Goal: Task Accomplishment & Management: Complete application form

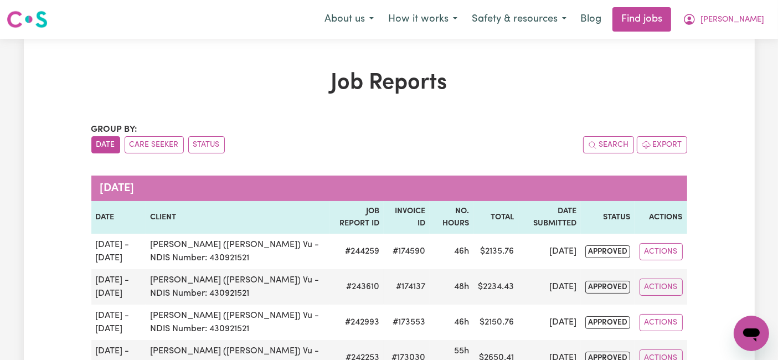
click at [34, 27] on img at bounding box center [27, 19] width 41 height 20
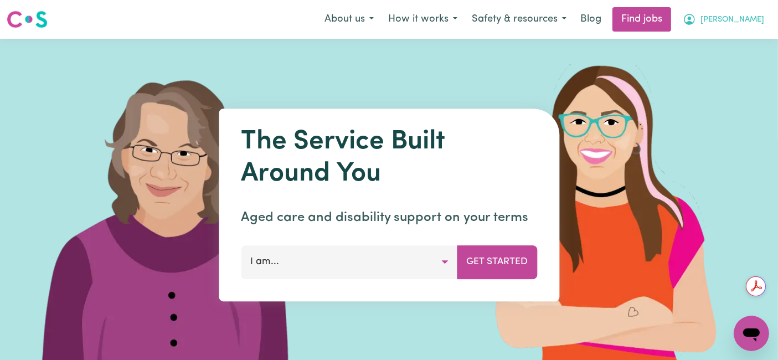
click at [751, 16] on span "[PERSON_NAME]" at bounding box center [732, 20] width 64 height 12
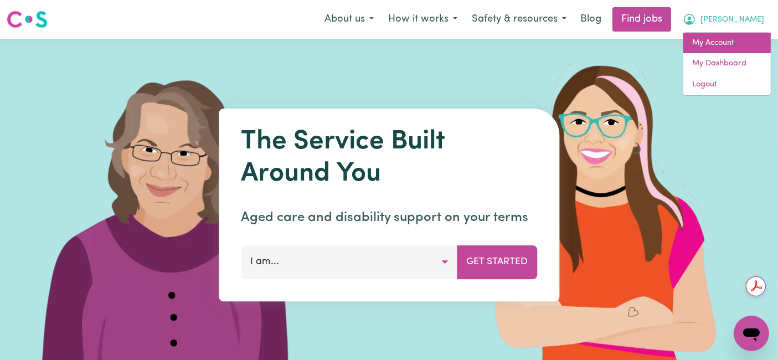
click at [721, 42] on link "My Account" at bounding box center [726, 43] width 87 height 21
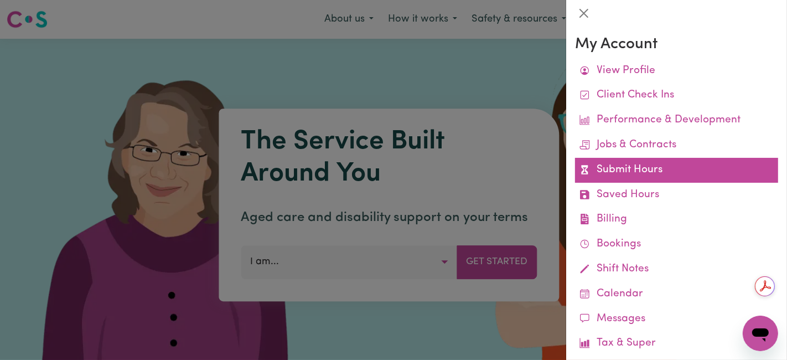
click at [621, 170] on link "Submit Hours" at bounding box center [676, 170] width 203 height 25
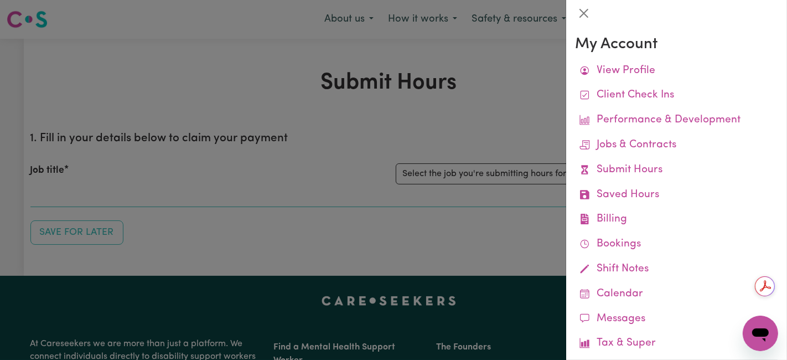
click at [487, 171] on div at bounding box center [393, 180] width 787 height 360
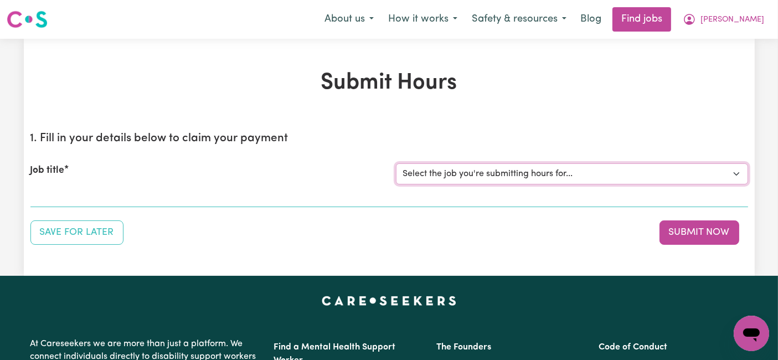
click at [574, 166] on select "Select the job you're submitting hours for... [Chelsea (Han) Vu - NDIS Number: …" at bounding box center [572, 173] width 352 height 21
select select "2686"
click at [396, 163] on select "Select the job you're submitting hours for... [Chelsea (Han) Vu - NDIS Number: …" at bounding box center [572, 173] width 352 height 21
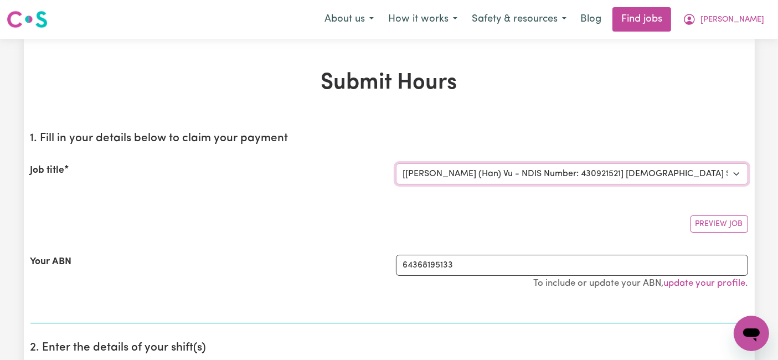
scroll to position [123, 0]
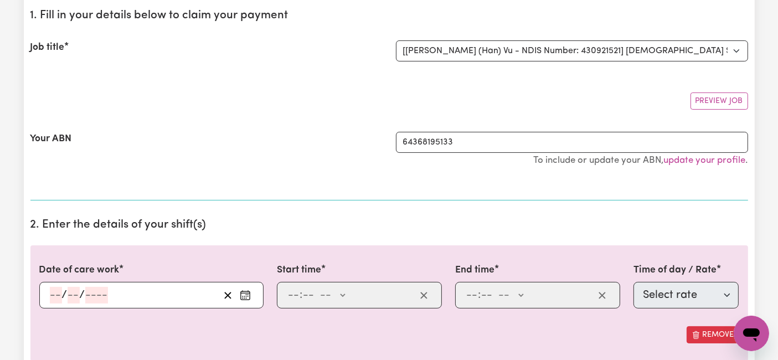
click at [57, 296] on input "number" at bounding box center [56, 295] width 12 height 17
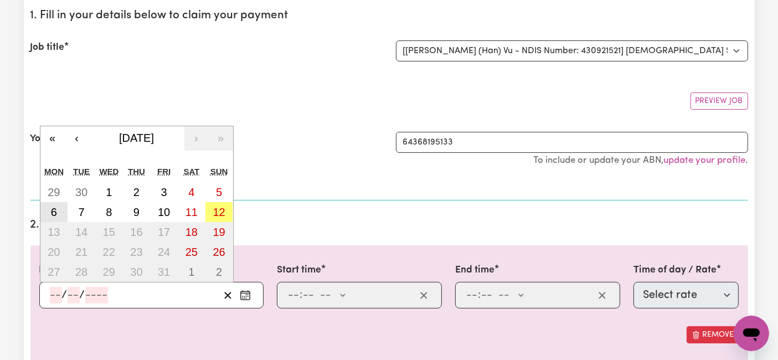
click at [57, 205] on button "6" at bounding box center [54, 212] width 28 height 20
type input "2025-10-06"
type input "6"
type input "10"
type input "2025"
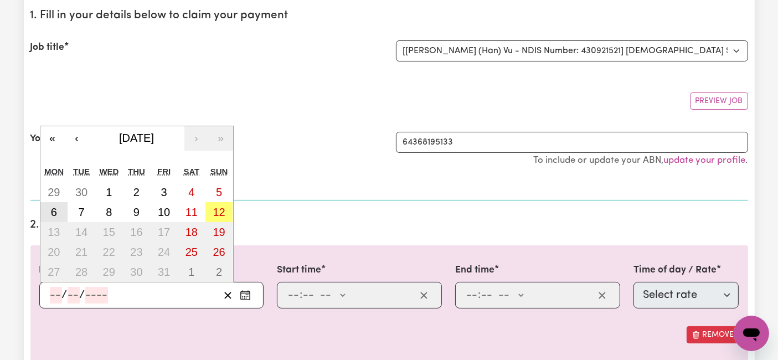
select select "63213"
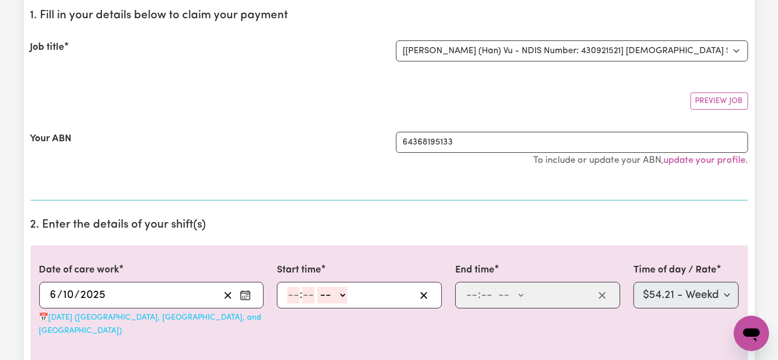
click at [296, 295] on input "number" at bounding box center [293, 295] width 12 height 17
type input "6"
type input "0"
click at [329, 296] on select "-- AM PM" at bounding box center [331, 295] width 30 height 17
select select "am"
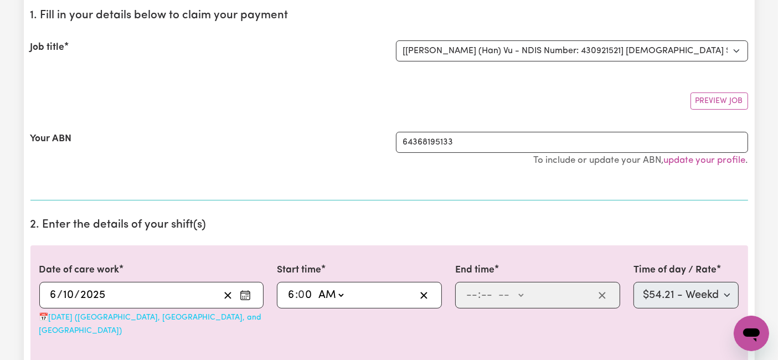
click at [316, 287] on select "-- AM PM" at bounding box center [331, 295] width 30 height 17
type input "06:00"
click at [468, 292] on input "number" at bounding box center [472, 295] width 12 height 17
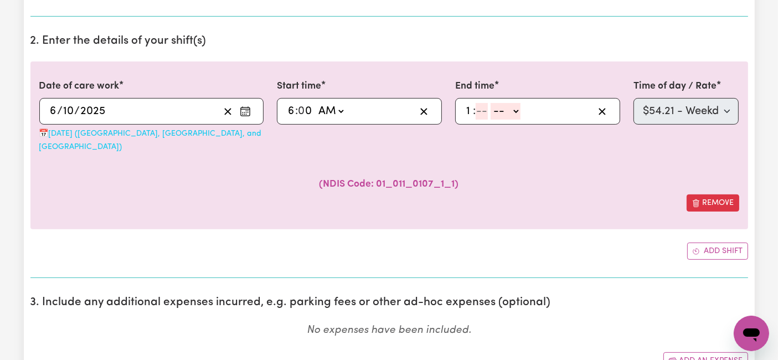
scroll to position [307, 0]
click at [466, 110] on input "1" at bounding box center [469, 110] width 7 height 17
type input "5"
type input "30"
drag, startPoint x: 506, startPoint y: 113, endPoint x: 500, endPoint y: 116, distance: 6.5
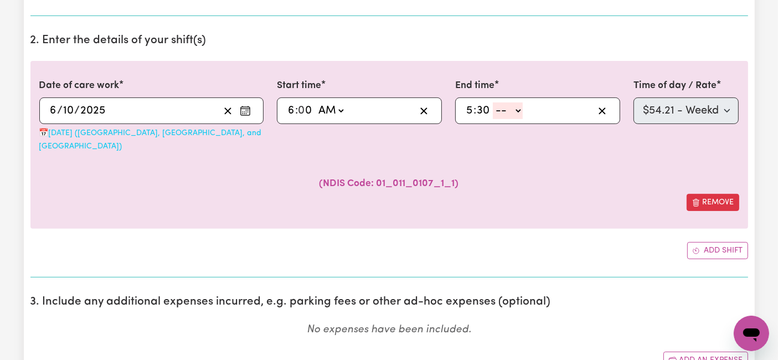
click at [506, 113] on select "-- AM PM" at bounding box center [508, 110] width 30 height 17
drag, startPoint x: 507, startPoint y: 176, endPoint x: 505, endPoint y: 169, distance: 7.4
click at [507, 176] on div "( NDIS Code: 01_011_0107_1_1 )" at bounding box center [389, 173] width 700 height 41
drag, startPoint x: 518, startPoint y: 104, endPoint x: 512, endPoint y: 117, distance: 14.6
click at [518, 104] on select "-- AM PM" at bounding box center [508, 110] width 30 height 17
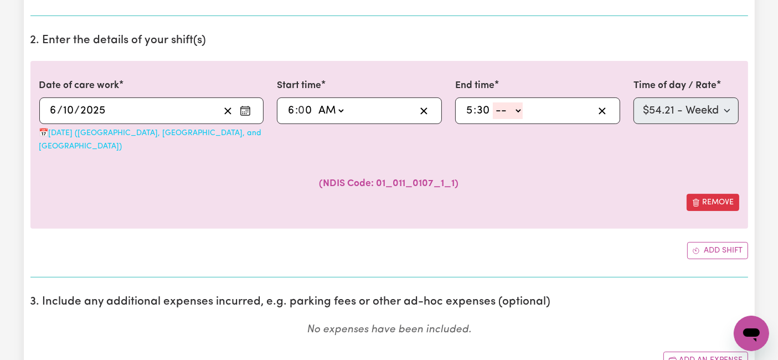
select select "pm"
click at [493, 102] on select "-- AM PM" at bounding box center [508, 110] width 30 height 17
type input "17:30"
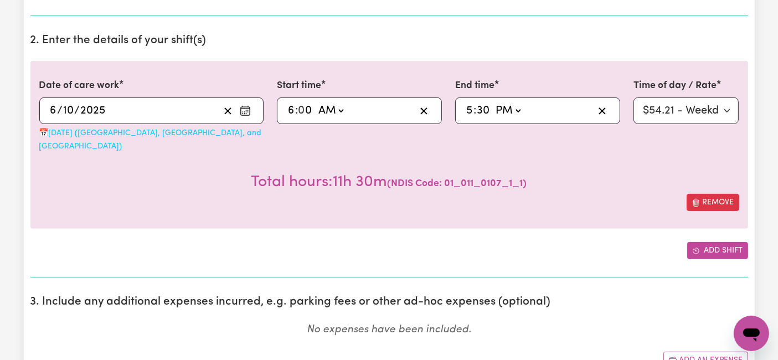
click at [710, 242] on button "Add shift" at bounding box center [717, 250] width 61 height 17
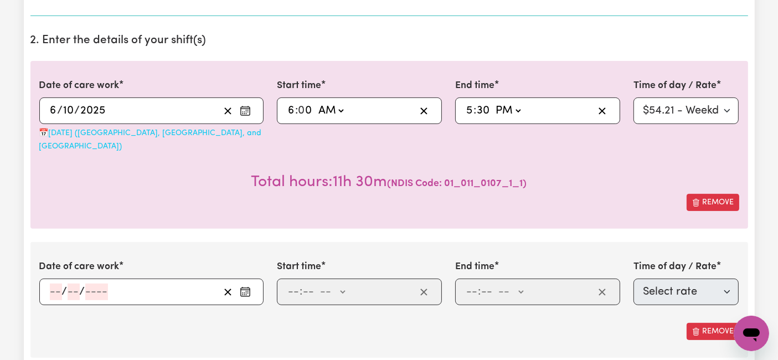
click at [56, 283] on input "number" at bounding box center [56, 291] width 12 height 17
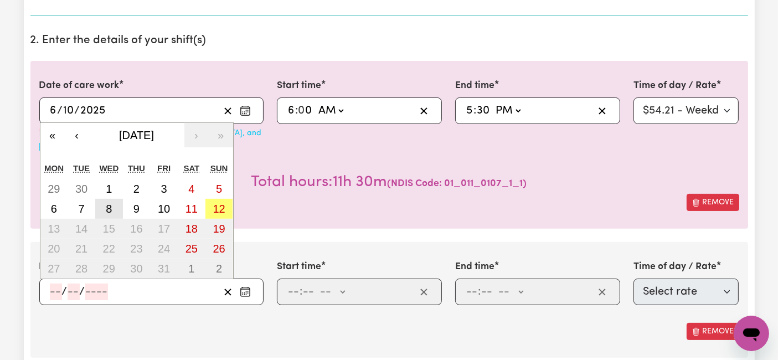
click at [106, 203] on abbr "8" at bounding box center [109, 209] width 6 height 12
type input "2025-10-08"
type input "8"
type input "10"
type input "2025"
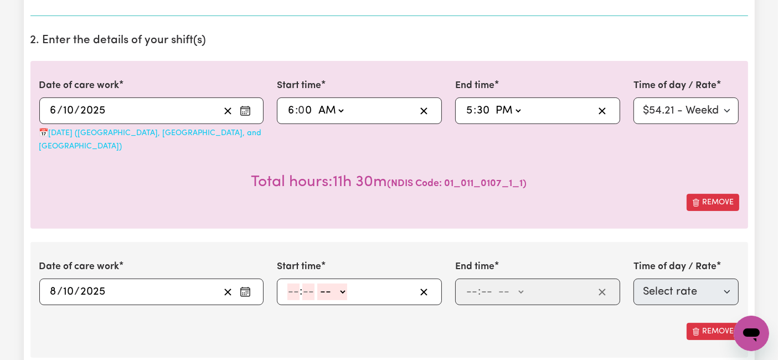
click at [294, 283] on input "number" at bounding box center [293, 291] width 12 height 17
type input "7"
type input "0"
click at [324, 283] on select "-- AM PM" at bounding box center [330, 291] width 30 height 17
select select "am"
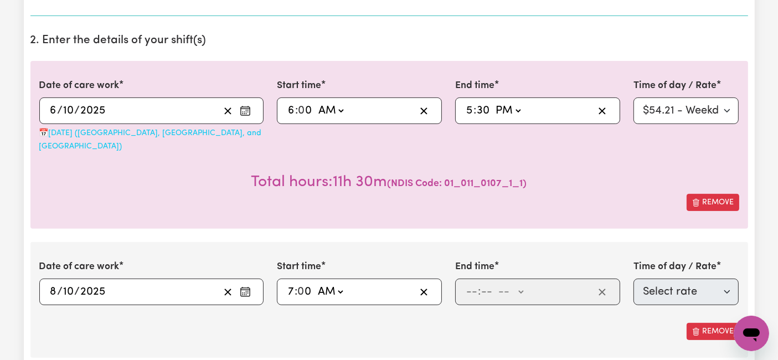
click at [315, 283] on select "-- AM PM" at bounding box center [330, 291] width 30 height 17
type input "07:00"
click at [475, 283] on input "number" at bounding box center [472, 291] width 12 height 17
type input "2"
type input "0"
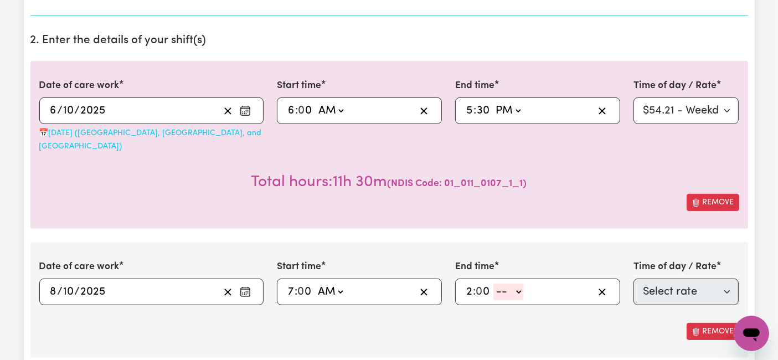
click at [505, 283] on select "-- AM PM" at bounding box center [508, 291] width 30 height 17
select select "pm"
click at [493, 283] on select "-- AM PM" at bounding box center [508, 291] width 30 height 17
type input "14:00"
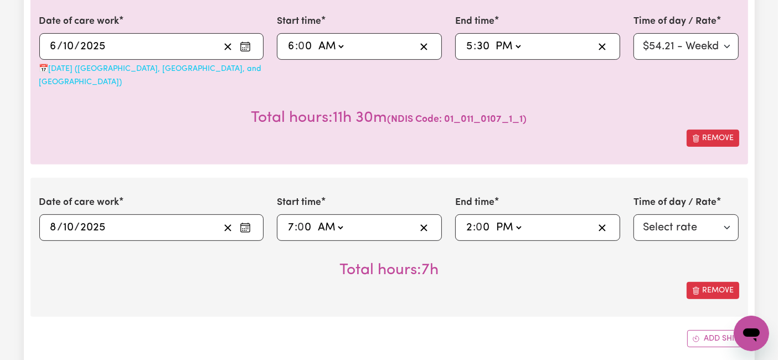
scroll to position [430, 0]
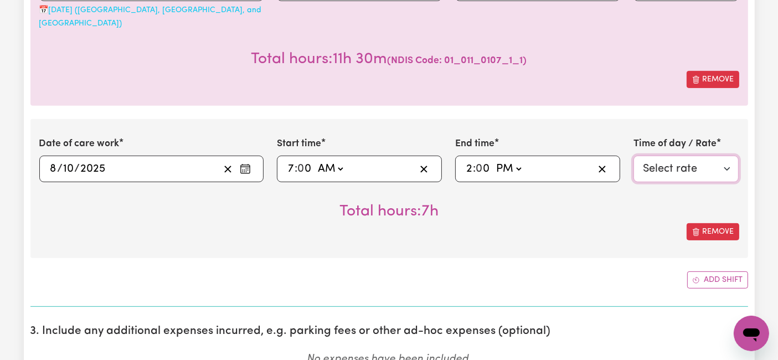
click at [689, 156] on select "Select rate $54.21 - Weekday Daytime - Assistance with Self Care Activities - S…" at bounding box center [686, 169] width 106 height 27
select select "63213"
click at [633, 156] on select "Select rate $54.21 - Weekday Daytime - Assistance with Self Care Activities - S…" at bounding box center [686, 169] width 106 height 27
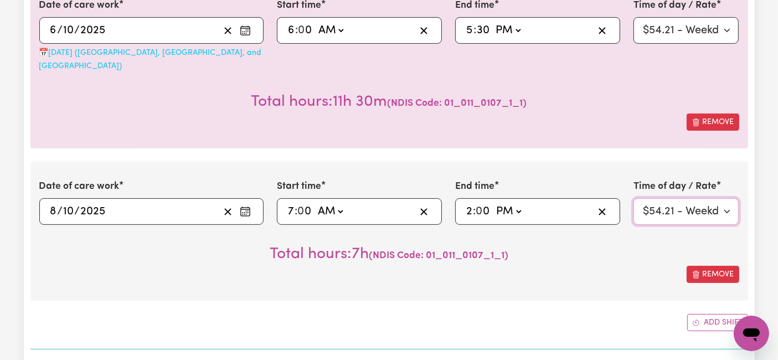
scroll to position [369, 0]
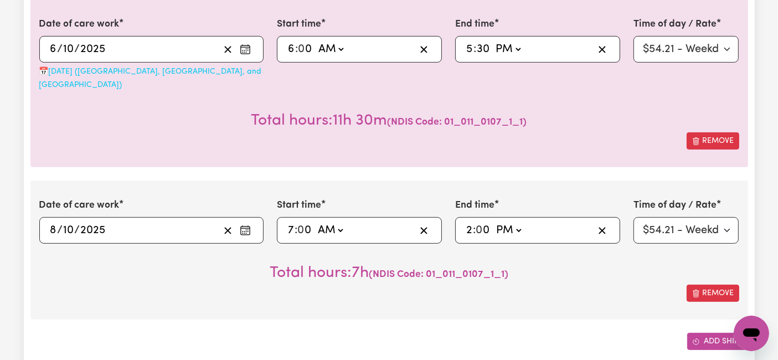
click at [704, 333] on button "Add shift" at bounding box center [717, 341] width 61 height 17
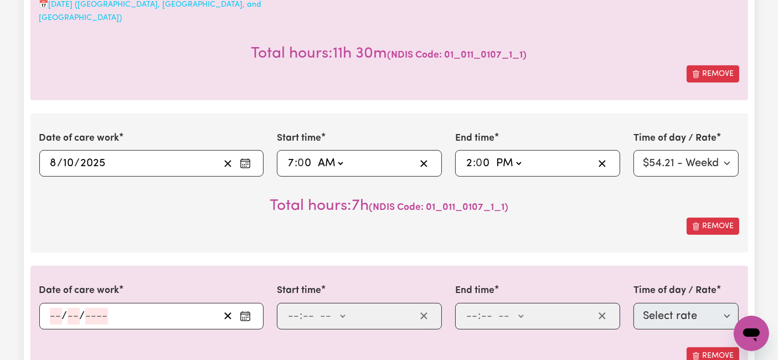
scroll to position [554, 0]
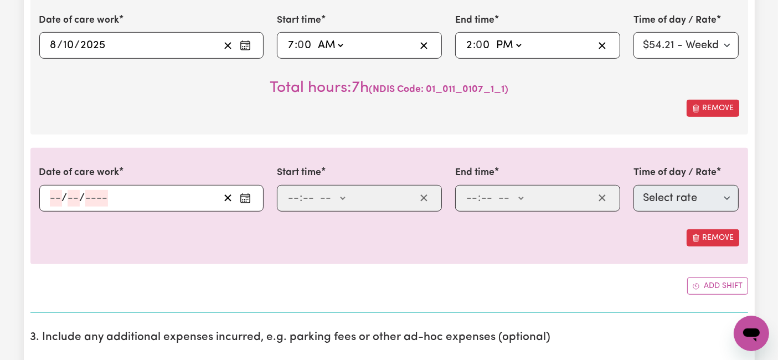
click at [56, 190] on input "number" at bounding box center [56, 198] width 12 height 17
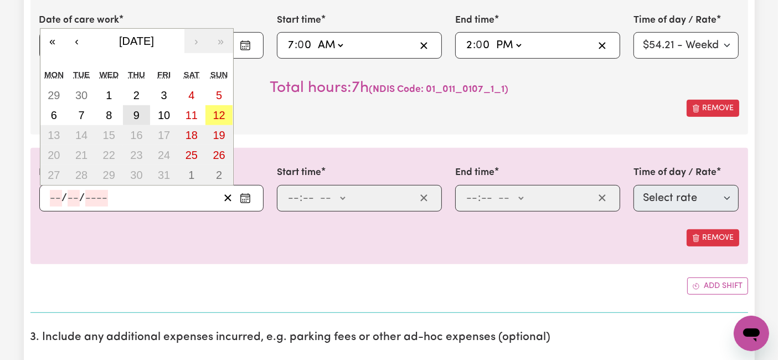
click at [135, 109] on abbr "9" at bounding box center [136, 115] width 6 height 12
type input "2025-10-09"
type input "9"
type input "10"
type input "2025"
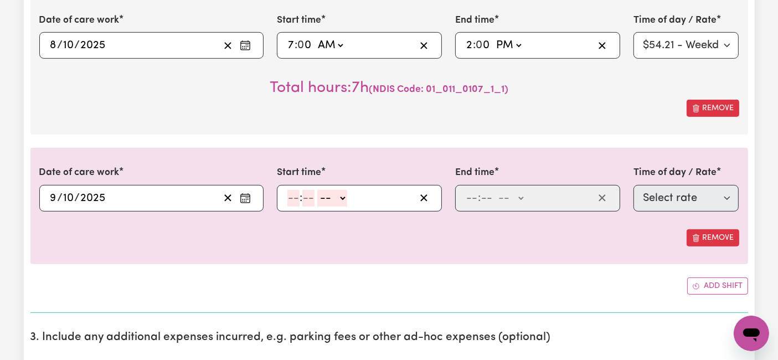
click at [293, 190] on input "number" at bounding box center [293, 198] width 12 height 17
type input "7"
type input "0"
click at [331, 190] on select "-- AM PM" at bounding box center [330, 198] width 30 height 17
select select "am"
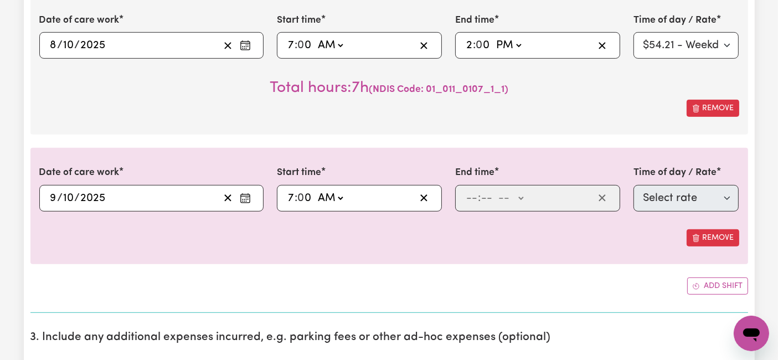
click at [315, 190] on select "-- AM PM" at bounding box center [330, 198] width 30 height 17
type input "07:00"
click at [476, 190] on input "number" at bounding box center [472, 198] width 12 height 17
type input "2"
type input "0"
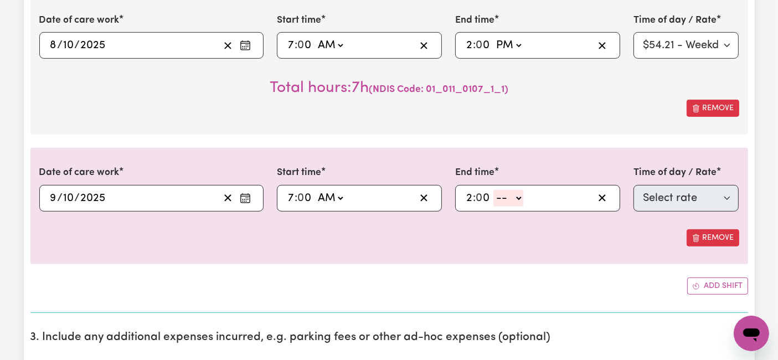
click at [513, 190] on select "-- AM PM" at bounding box center [508, 198] width 30 height 17
select select "pm"
click at [493, 190] on select "-- AM PM" at bounding box center [508, 198] width 30 height 17
type input "14:00"
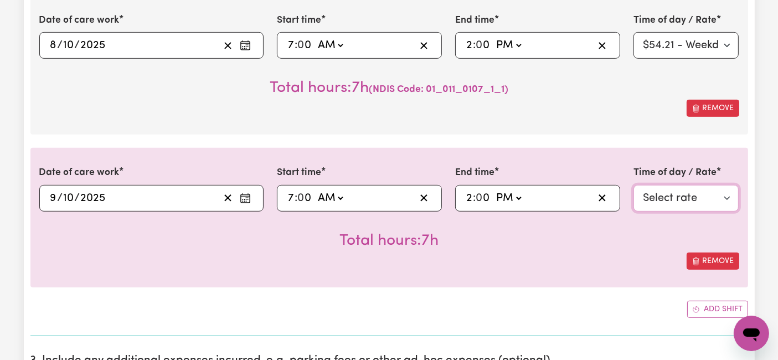
click at [663, 185] on select "Select rate $54.21 - Weekday Daytime - Assistance with Self Care Activities - S…" at bounding box center [686, 198] width 106 height 27
select select "63213"
click at [633, 185] on select "Select rate $54.21 - Weekday Daytime - Assistance with Self Care Activities - S…" at bounding box center [686, 198] width 106 height 27
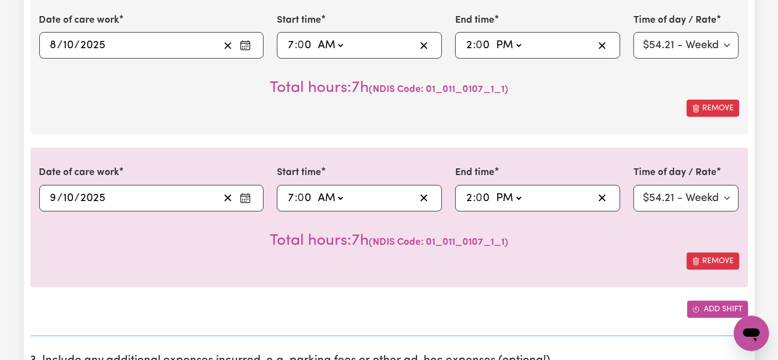
click at [689, 301] on button "Add shift" at bounding box center [717, 309] width 61 height 17
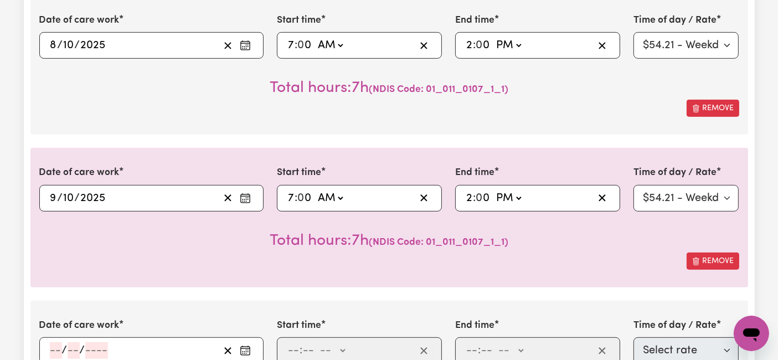
click at [57, 342] on input "number" at bounding box center [56, 350] width 12 height 17
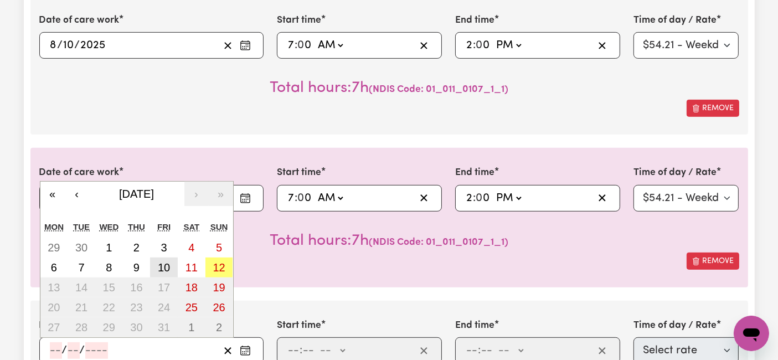
click at [170, 257] on button "10" at bounding box center [164, 267] width 28 height 20
type input "2025-10-10"
type input "10"
type input "2025"
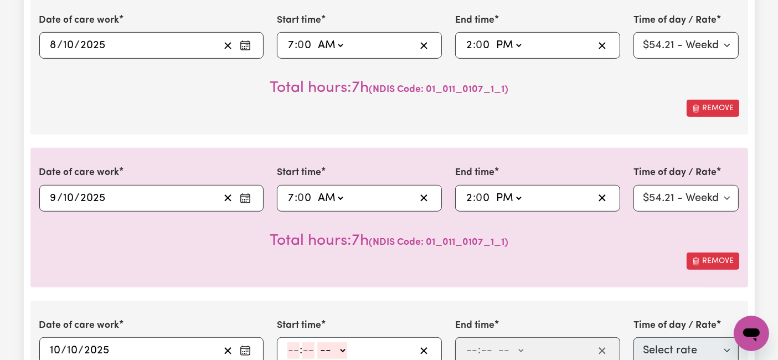
click at [292, 342] on input "number" at bounding box center [293, 350] width 12 height 17
type input "7"
type input "0"
click at [326, 342] on select "-- AM PM" at bounding box center [330, 350] width 30 height 17
select select "pm"
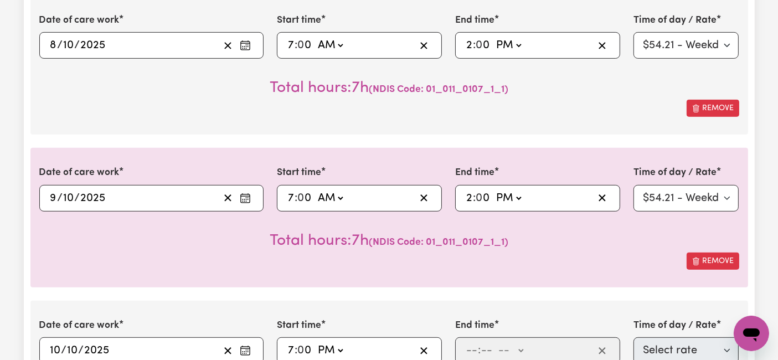
click at [315, 342] on select "-- AM PM" at bounding box center [330, 350] width 30 height 17
type input "19:00"
click at [467, 342] on input "number" at bounding box center [472, 350] width 12 height 17
type input "8"
type input "0"
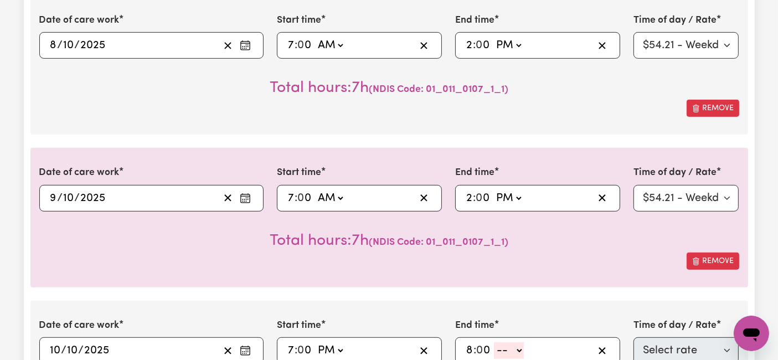
drag, startPoint x: 516, startPoint y: 338, endPoint x: 516, endPoint y: 327, distance: 10.5
click at [516, 342] on select "-- AM PM" at bounding box center [509, 350] width 30 height 17
select select "pm"
click at [494, 342] on select "-- AM PM" at bounding box center [509, 350] width 30 height 17
type input "20:00"
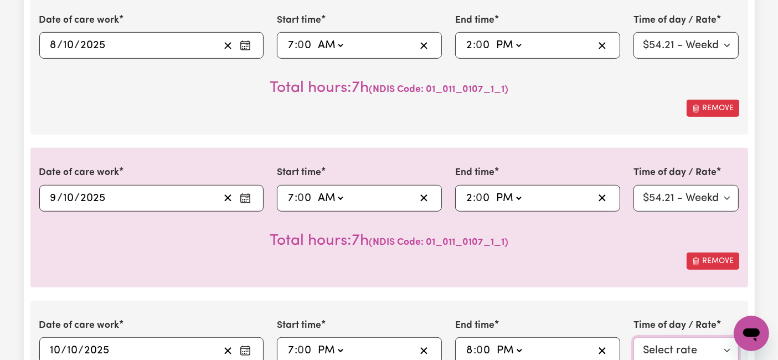
click at [674, 342] on select "Select rate $54.21 - Weekday Daytime - Assistance with Self Care Activities - S…" at bounding box center [686, 350] width 106 height 27
select select "63213"
click at [633, 337] on select "Select rate $54.21 - Weekday Daytime - Assistance with Self Care Activities - S…" at bounding box center [686, 350] width 106 height 27
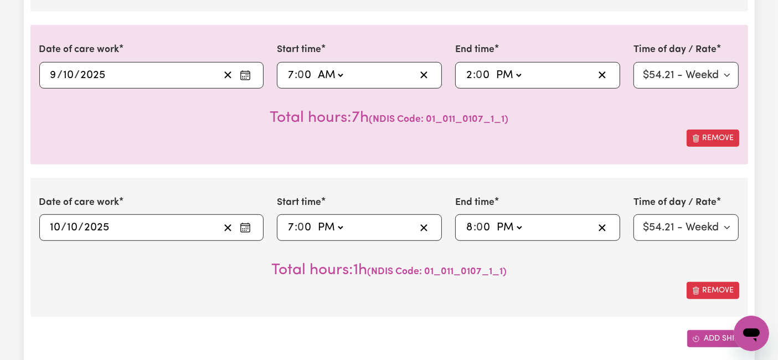
click at [698, 333] on span "Add another shift" at bounding box center [696, 339] width 8 height 12
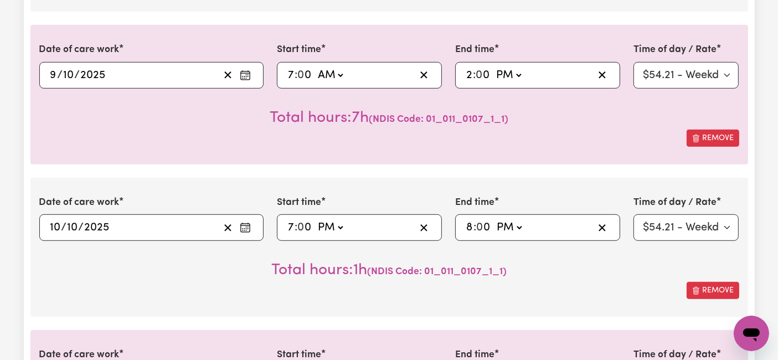
scroll to position [861, 0]
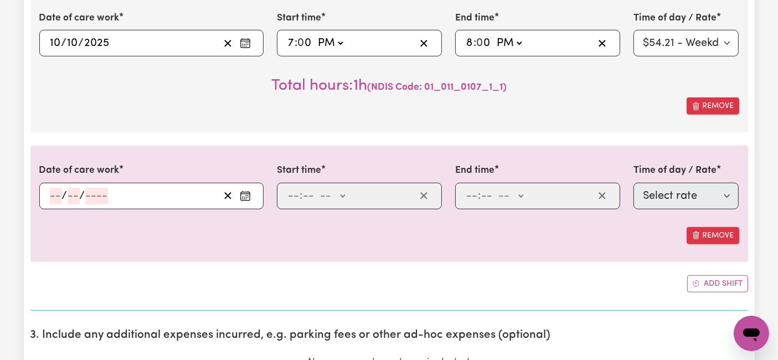
click at [55, 188] on input "number" at bounding box center [56, 196] width 12 height 17
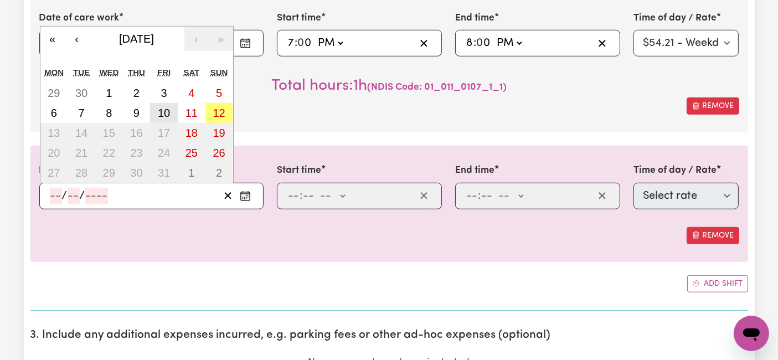
click at [166, 107] on abbr "10" at bounding box center [164, 113] width 12 height 12
type input "2025-10-10"
type input "10"
type input "2025"
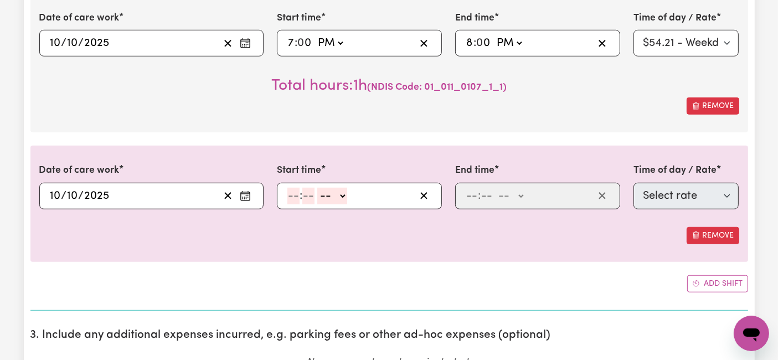
click at [296, 188] on input "number" at bounding box center [293, 196] width 12 height 17
type input "8"
type input "0"
click at [321, 188] on select "-- AM PM" at bounding box center [331, 196] width 30 height 17
select select "pm"
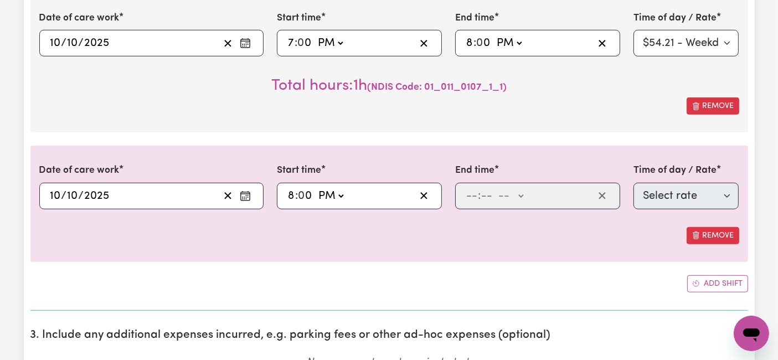
click at [316, 188] on select "-- AM PM" at bounding box center [331, 196] width 30 height 17
type input "20:00"
click at [471, 188] on input "number" at bounding box center [472, 196] width 12 height 17
type input "10"
type input "0"
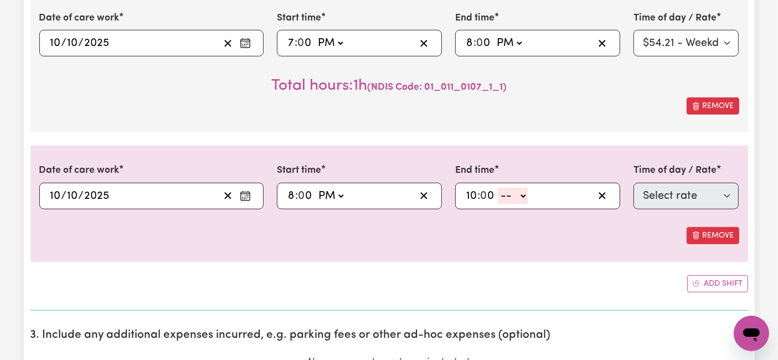
drag, startPoint x: 505, startPoint y: 181, endPoint x: 505, endPoint y: 187, distance: 6.1
click at [505, 188] on select "-- AM PM" at bounding box center [513, 196] width 30 height 17
select select "pm"
click at [498, 188] on select "-- AM PM" at bounding box center [513, 196] width 30 height 17
type input "22:00"
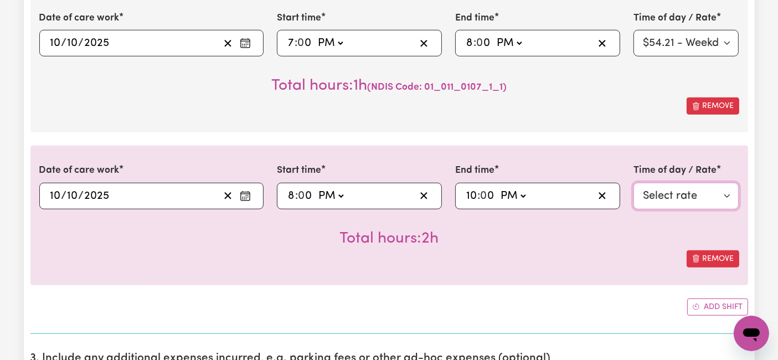
click at [646, 183] on select "Select rate $92.12 - Public Holiday - Assistance with Self Care Activities - St…" at bounding box center [686, 196] width 106 height 27
select select "63184"
click at [633, 183] on select "Select rate $92.12 - Public Holiday - Assistance with Self Care Activities - St…" at bounding box center [686, 196] width 106 height 27
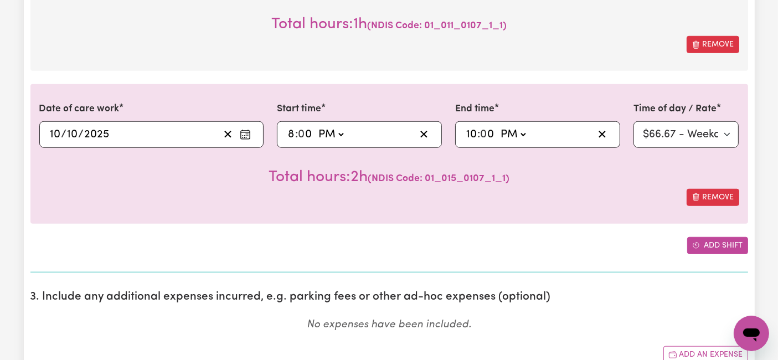
click at [694, 237] on button "Add shift" at bounding box center [717, 245] width 61 height 17
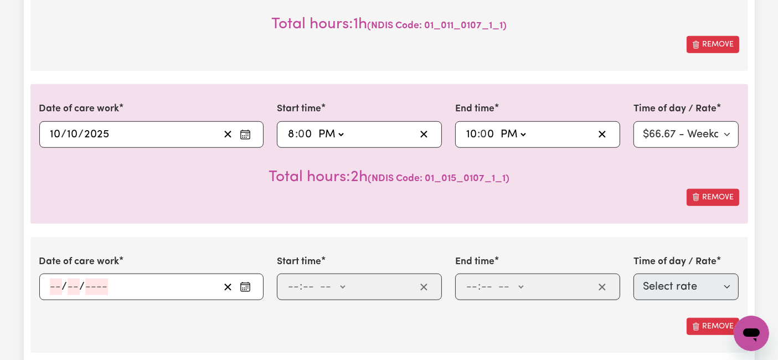
click at [55, 278] on input "number" at bounding box center [56, 286] width 12 height 17
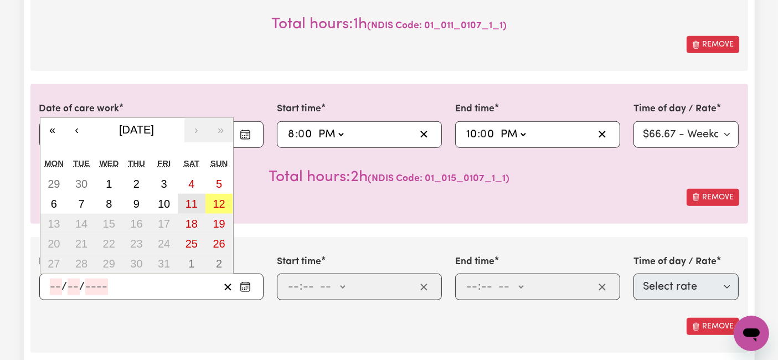
click at [189, 198] on abbr "11" at bounding box center [191, 204] width 12 height 12
type input "2025-10-11"
type input "11"
type input "10"
type input "2025"
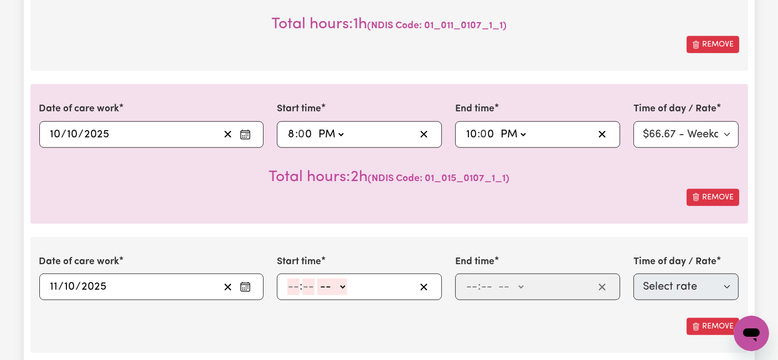
click at [293, 278] on input "number" at bounding box center [293, 286] width 12 height 17
type input "6"
type input "0"
drag, startPoint x: 321, startPoint y: 267, endPoint x: 324, endPoint y: 278, distance: 11.6
click at [321, 278] on select "-- AM PM" at bounding box center [331, 286] width 30 height 17
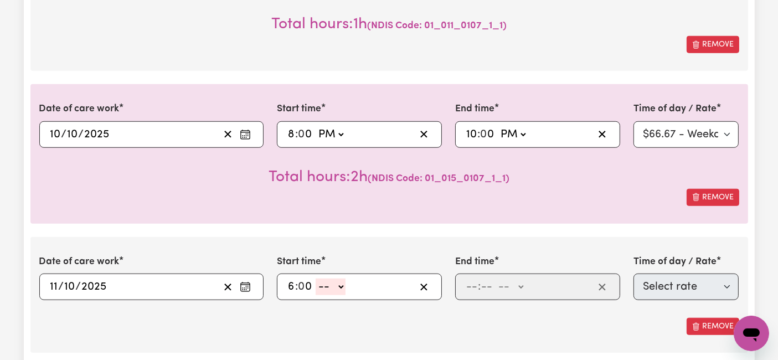
select select "am"
click at [316, 278] on select "-- AM PM" at bounding box center [331, 286] width 30 height 17
type input "06:00"
click at [472, 278] on input "number" at bounding box center [472, 286] width 12 height 17
type input "8"
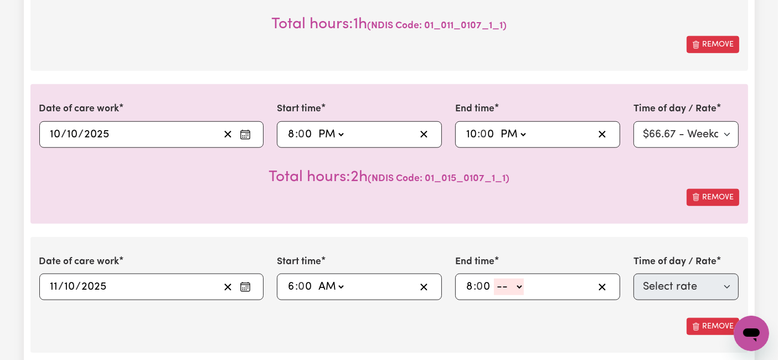
type input "0"
click at [500, 278] on select "-- AM PM" at bounding box center [509, 286] width 30 height 17
select select "am"
click at [494, 278] on select "-- AM PM" at bounding box center [509, 286] width 30 height 17
type input "08:00"
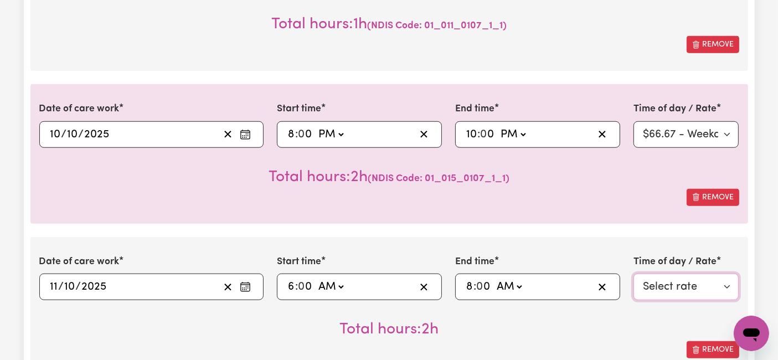
click at [664, 273] on select "Select rate $77.06 - Saturday - Assistance with Self Care Activities - Standard…" at bounding box center [686, 286] width 106 height 27
select select "43288"
click at [633, 273] on select "Select rate $77.06 - Saturday - Assistance with Self Care Activities - Standard…" at bounding box center [686, 286] width 106 height 27
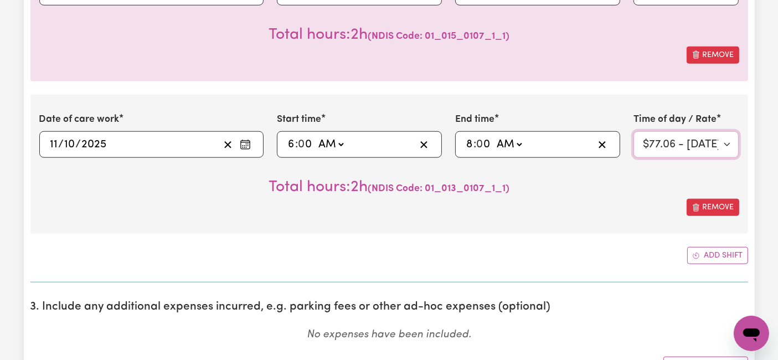
scroll to position [1107, 0]
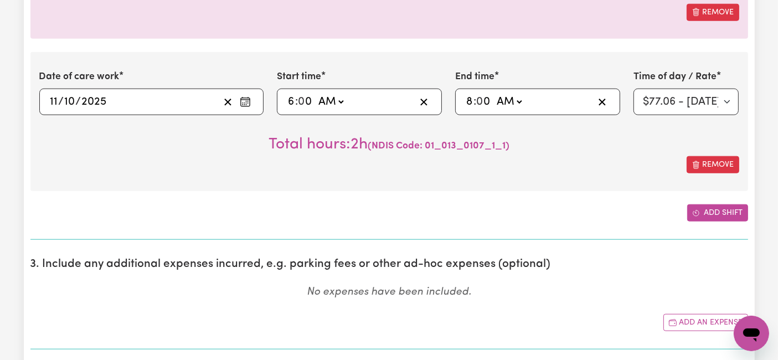
click at [698, 210] on icon "Add another shift" at bounding box center [696, 213] width 6 height 6
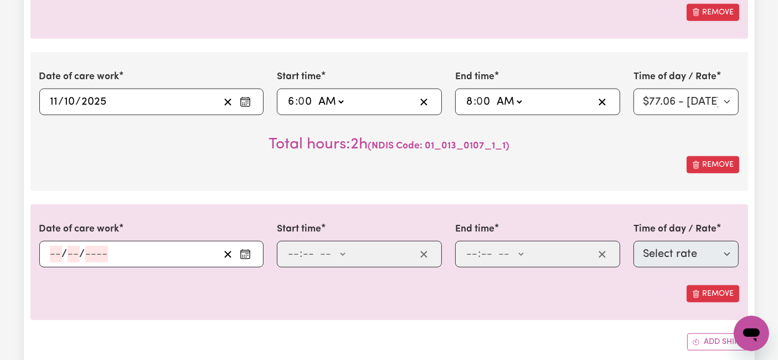
click at [52, 246] on input "number" at bounding box center [56, 254] width 12 height 17
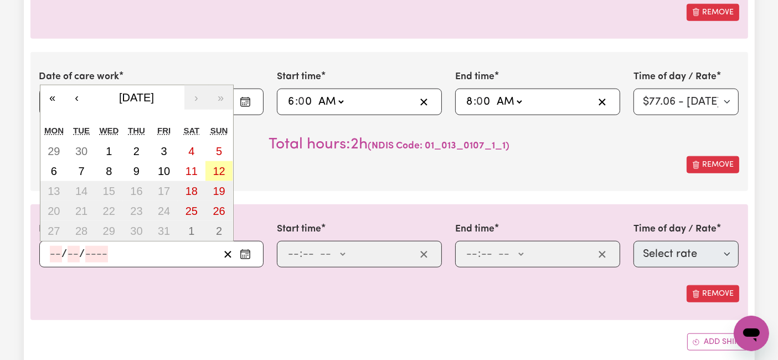
click at [214, 165] on abbr "12" at bounding box center [219, 171] width 12 height 12
type input "2025-10-12"
type input "12"
type input "10"
type input "2025"
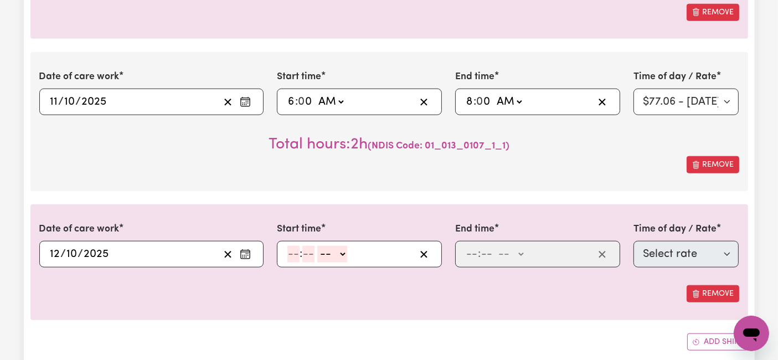
click at [295, 246] on input "number" at bounding box center [293, 254] width 12 height 17
type input "8"
type input "0"
click at [332, 246] on select "-- AM PM" at bounding box center [331, 254] width 30 height 17
select select "pm"
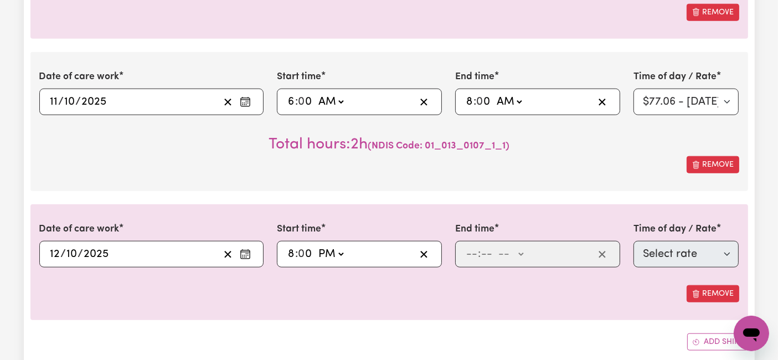
click at [316, 246] on select "-- AM PM" at bounding box center [331, 254] width 30 height 17
type input "20:00"
click at [467, 246] on input "number" at bounding box center [472, 254] width 12 height 17
type input "10"
type input "0"
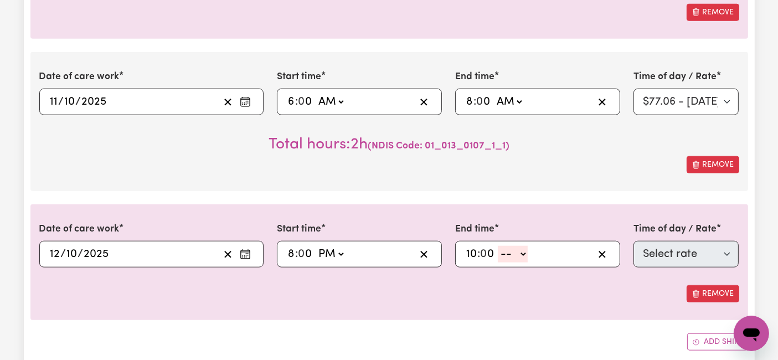
drag, startPoint x: 498, startPoint y: 236, endPoint x: 499, endPoint y: 243, distance: 6.7
click at [498, 246] on select "-- AM PM" at bounding box center [513, 254] width 30 height 17
select select "pm"
click at [498, 246] on select "-- AM PM" at bounding box center [513, 254] width 30 height 17
type input "22:00"
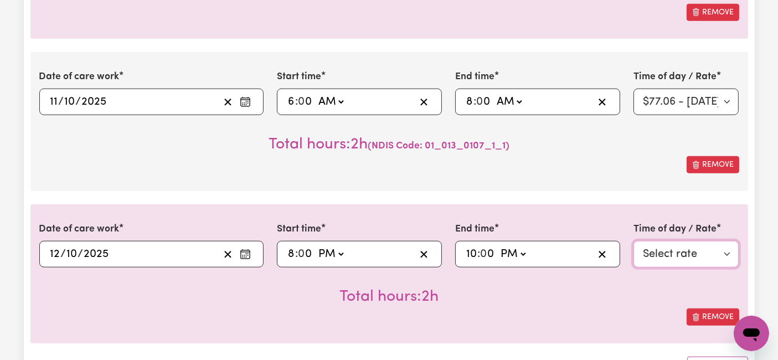
click at [643, 241] on select "Select rate $94.20 - Sunday - Assistance with Self Care Activities - Standard L…" at bounding box center [686, 254] width 106 height 27
select select "38242"
click at [633, 241] on select "Select rate $94.20 - Sunday - Assistance with Self Care Activities - Standard L…" at bounding box center [686, 254] width 106 height 27
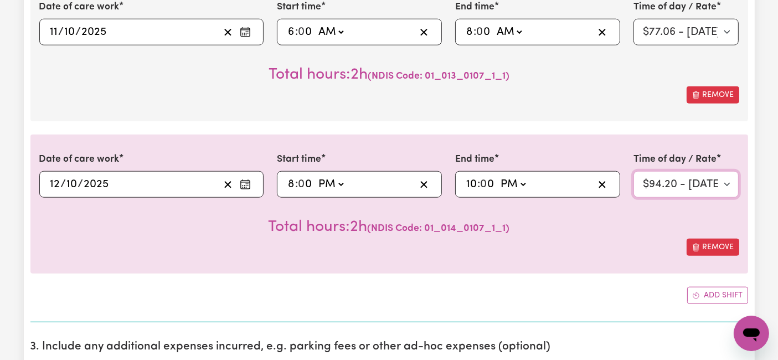
scroll to position [1230, 0]
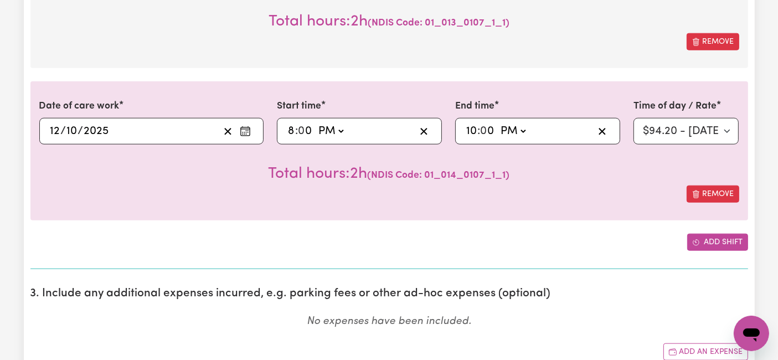
click at [697, 239] on icon "Add another shift" at bounding box center [696, 243] width 8 height 8
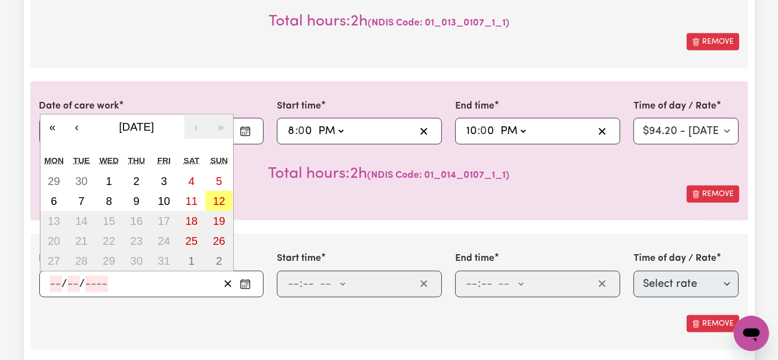
click at [56, 276] on input "number" at bounding box center [56, 284] width 12 height 17
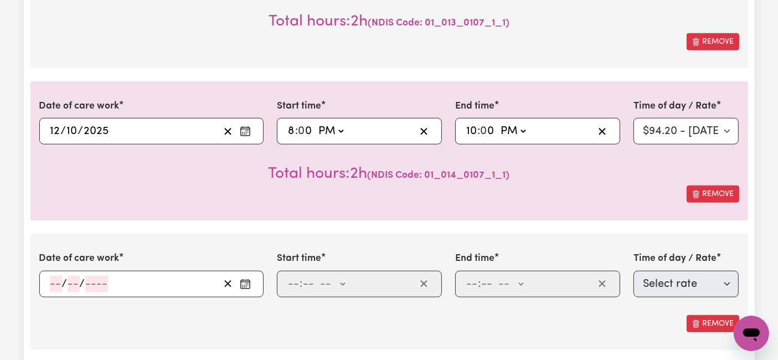
click at [316, 192] on div "Date of care work 2025-10-12 12 / 10 / 2025 « ‹ October 2025 › » Mon Tue Wed Th…" at bounding box center [388, 150] width 717 height 139
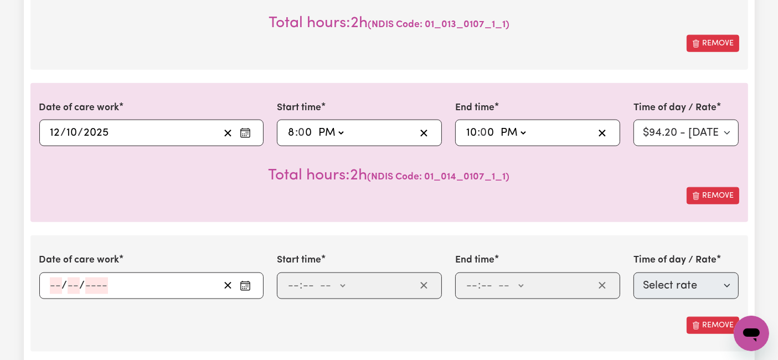
scroll to position [1169, 0]
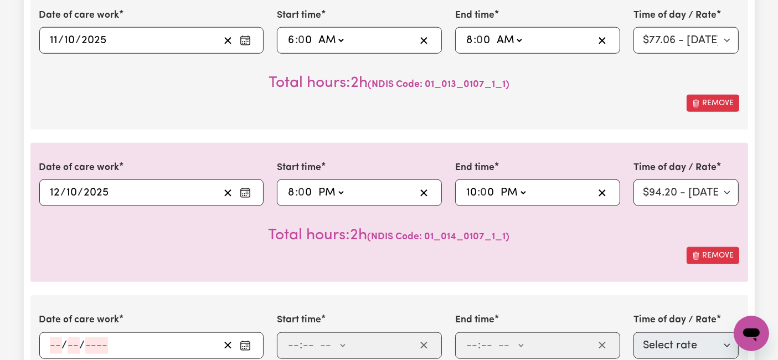
click at [54, 337] on input "number" at bounding box center [56, 345] width 12 height 17
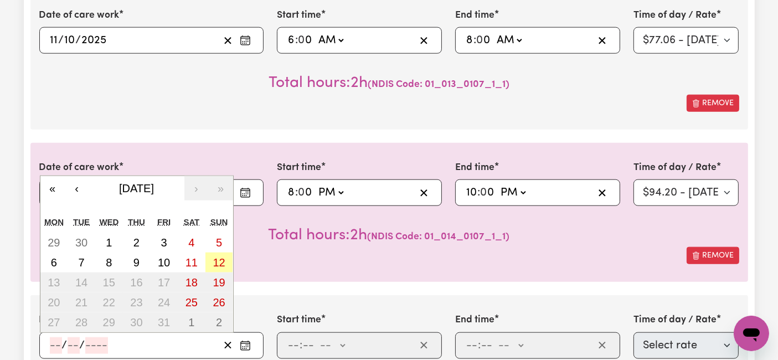
click at [220, 256] on abbr "12" at bounding box center [219, 262] width 12 height 12
type input "2025-10-12"
type input "12"
type input "10"
type input "2025"
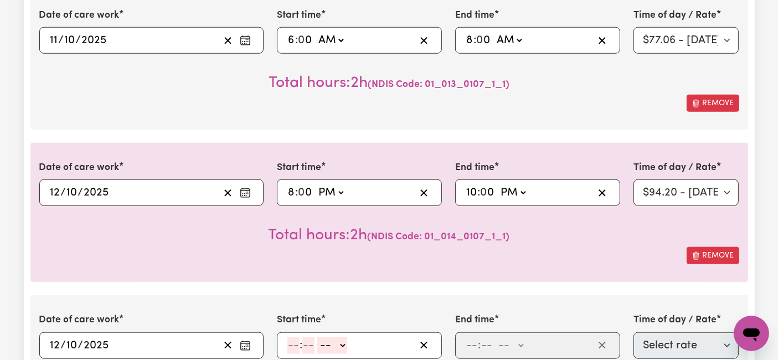
click at [292, 337] on input "number" at bounding box center [293, 345] width 12 height 17
type input "10"
type input "0"
drag, startPoint x: 332, startPoint y: 327, endPoint x: 332, endPoint y: 341, distance: 14.4
click at [332, 337] on select "-- AM PM" at bounding box center [334, 345] width 30 height 17
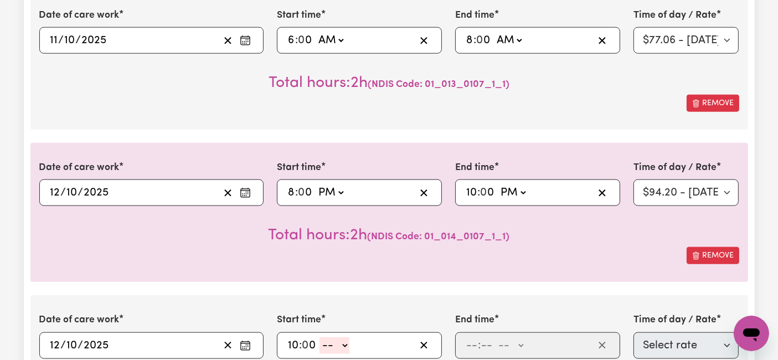
select select "pm"
click at [319, 337] on select "-- AM PM" at bounding box center [334, 345] width 30 height 17
type input "22:00"
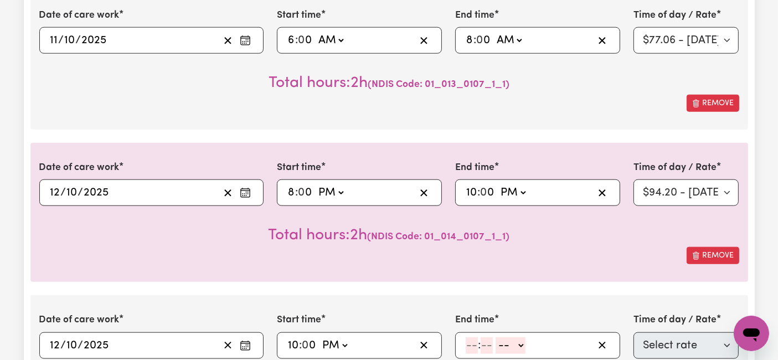
click at [464, 337] on div ": -- AM PM" at bounding box center [528, 345] width 129 height 17
type input "12"
type input "00"
click at [506, 337] on select "-- AM PM" at bounding box center [512, 345] width 30 height 17
select select "am"
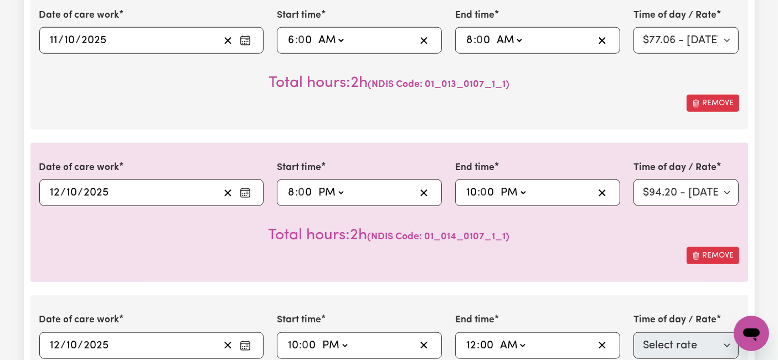
click at [497, 337] on select "-- AM PM" at bounding box center [512, 345] width 30 height 17
type input "00:00"
type input "0"
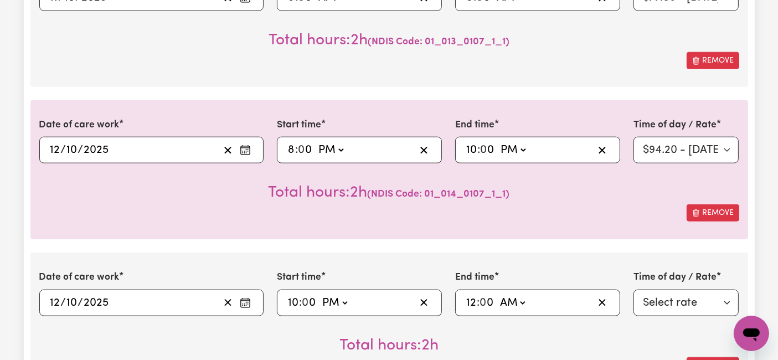
scroll to position [1230, 0]
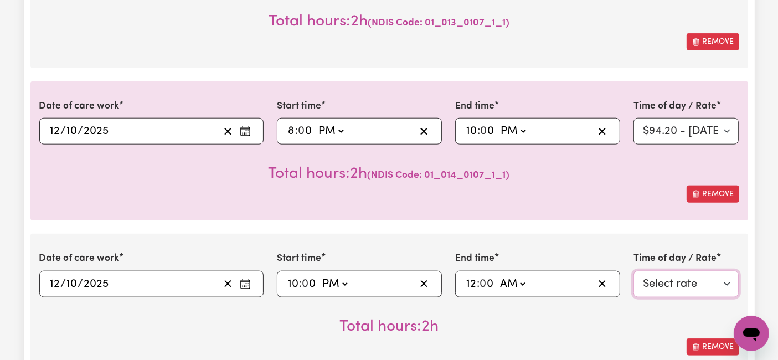
click at [669, 271] on select "Select rate $94.20 - Sunday - Assistance with Self Care Activities - Standard L…" at bounding box center [686, 284] width 106 height 27
select select "83659"
click at [633, 271] on select "Select rate $94.20 - Sunday - Assistance with Self Care Activities - Standard L…" at bounding box center [686, 284] width 106 height 27
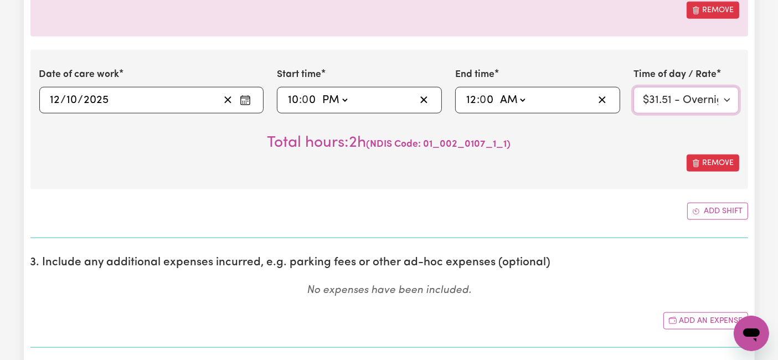
scroll to position [1414, 0]
click at [485, 91] on input "0" at bounding box center [487, 99] width 14 height 17
click at [473, 91] on input "12" at bounding box center [471, 99] width 11 height 17
type input "06:00"
type input "6"
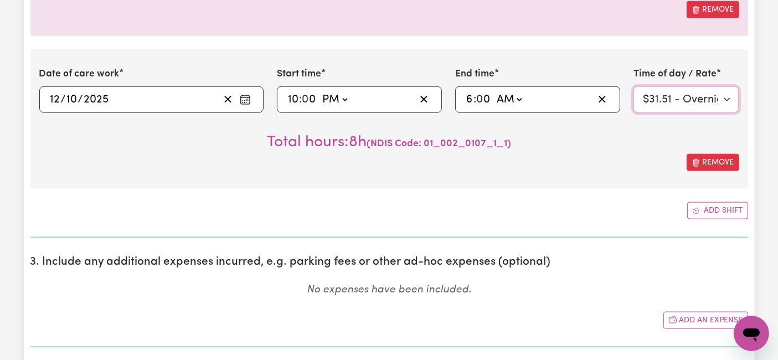
click at [684, 86] on select "Select rate $94.20 - Sunday - Assistance with Self Care Activities - Standard L…" at bounding box center [686, 99] width 106 height 27
click at [633, 86] on select "Select rate $94.20 - Sunday - Assistance with Self Care Activities - Standard L…" at bounding box center [686, 99] width 106 height 27
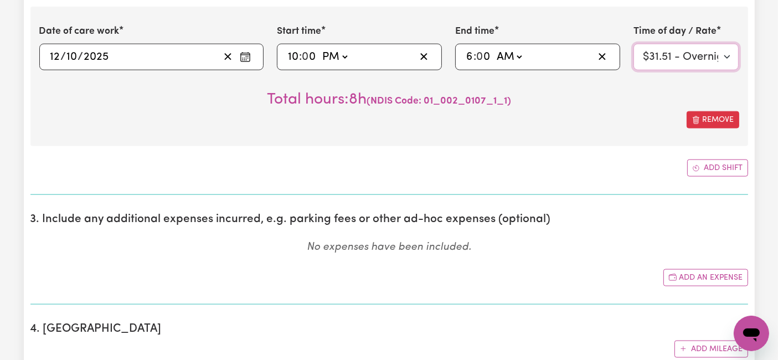
scroll to position [1476, 0]
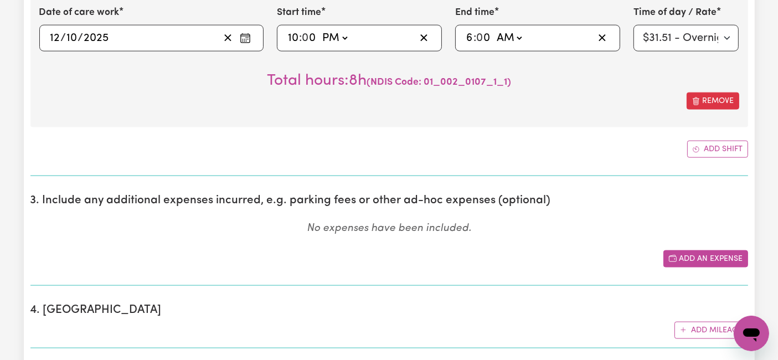
click at [705, 250] on button "Add an expense" at bounding box center [705, 258] width 85 height 17
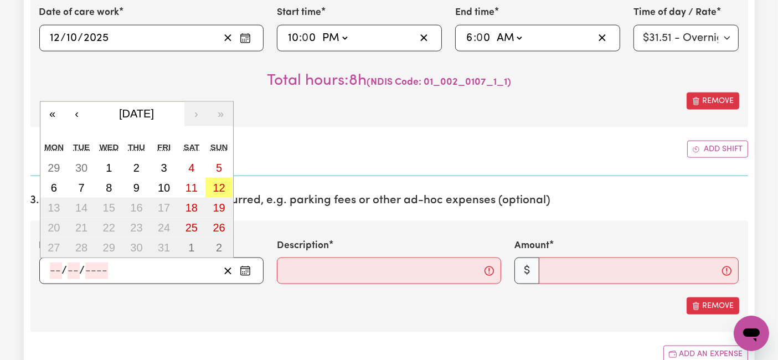
click at [54, 262] on input "number" at bounding box center [56, 270] width 12 height 17
click at [56, 182] on abbr "6" at bounding box center [54, 188] width 6 height 12
type input "2025-10-06"
type input "6"
type input "10"
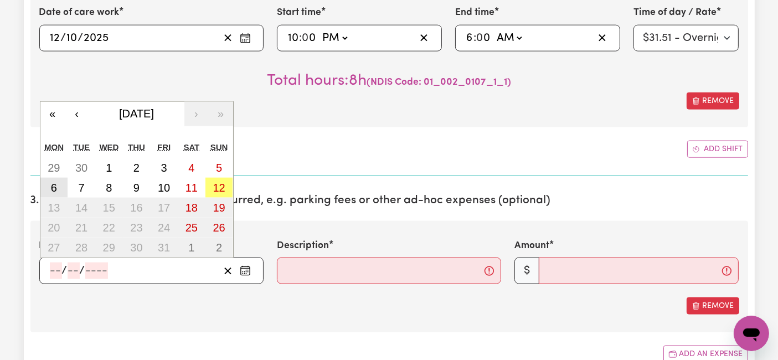
type input "2025"
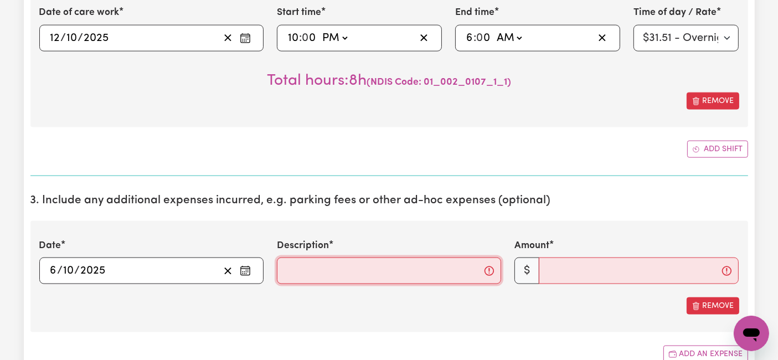
click at [348, 257] on input "Description" at bounding box center [389, 270] width 224 height 27
paste input "Travel from home to St. Peter Chanel, Deerpark and back (30km), at a rate of $1…"
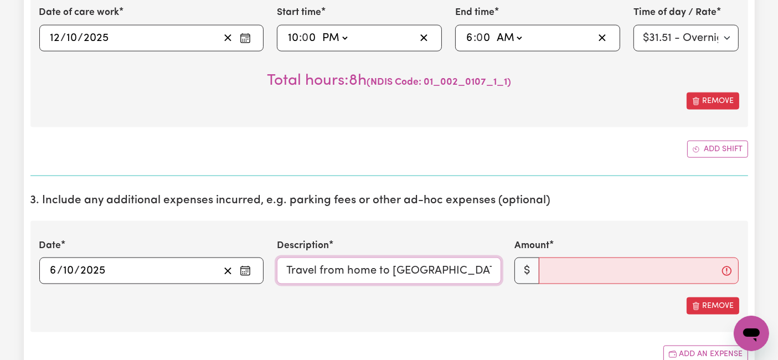
scroll to position [0, 267]
type input "Travel from home to St. Peter Chanel, Deerpark and back (30km), at a rate of $1…"
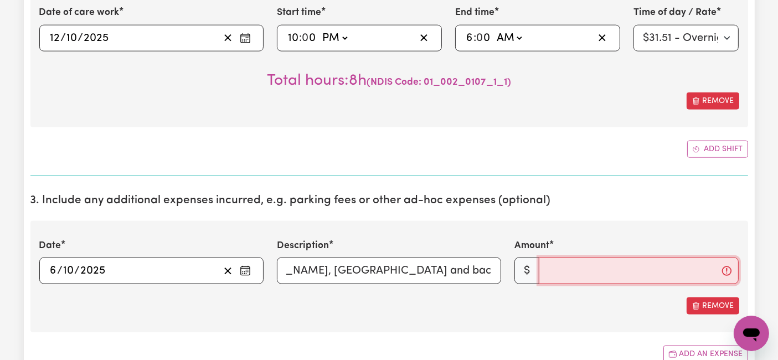
click at [559, 257] on input "Amount" at bounding box center [639, 270] width 200 height 27
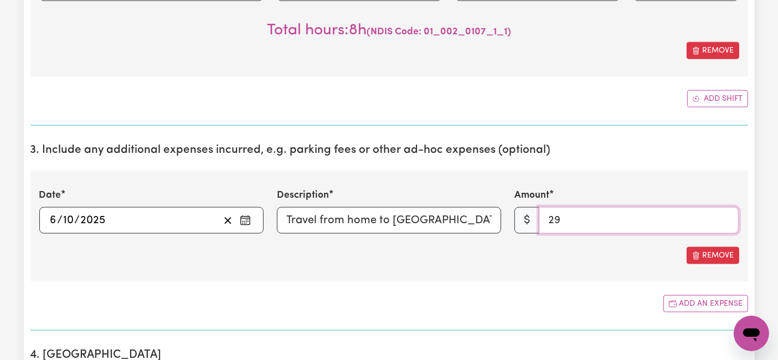
scroll to position [1537, 0]
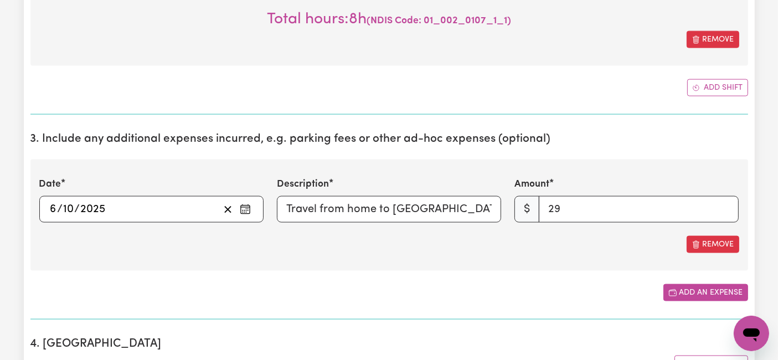
click at [689, 284] on button "Add an expense" at bounding box center [705, 292] width 85 height 17
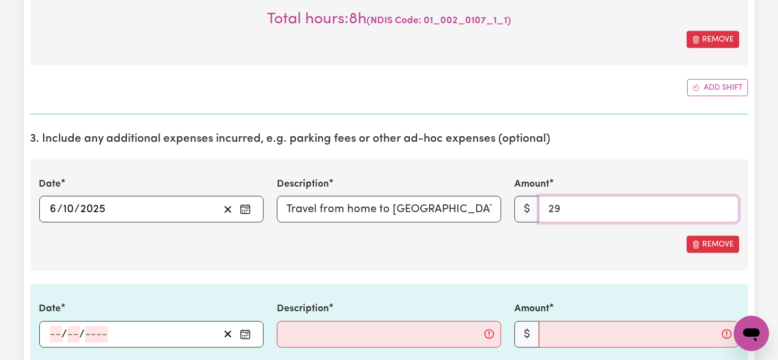
click at [490, 197] on div "Date 2025-10-06 6 / 10 / 2025 « ‹ October 2025 › » Mon Tue Wed Thu Fri Sat Sun …" at bounding box center [389, 199] width 713 height 45
type input "30"
click at [54, 326] on input "number" at bounding box center [56, 334] width 12 height 17
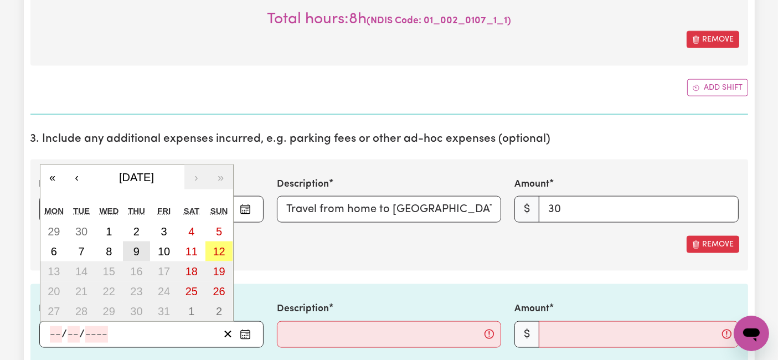
click at [129, 241] on button "9" at bounding box center [137, 251] width 28 height 20
type input "2025-10-09"
type input "9"
type input "10"
type input "2025"
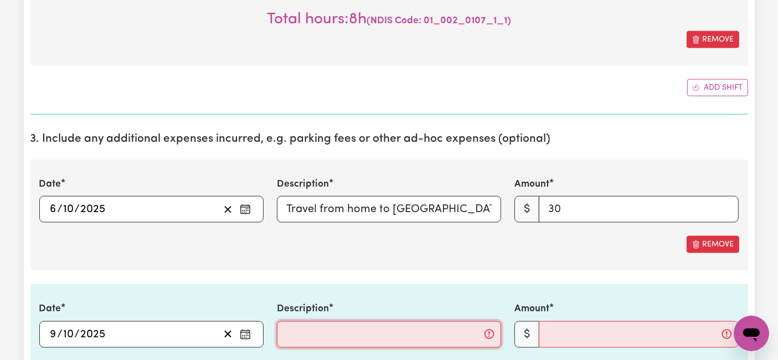
click at [378, 321] on input "Description" at bounding box center [389, 334] width 224 height 27
paste input "Travel from home to St. Peter Chanel, Deerpark and back (30km), at a rate of $1…"
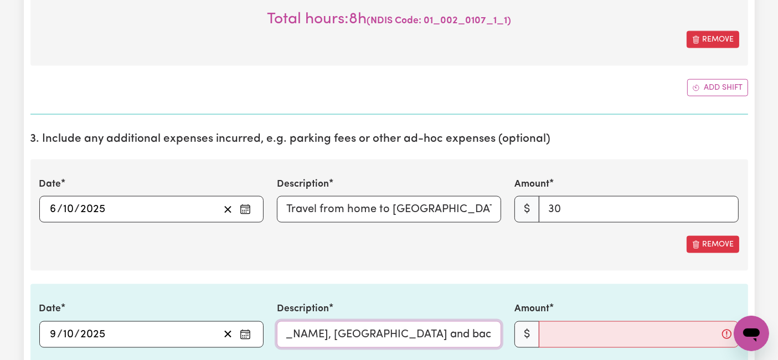
type input "Travel from home to St. Peter Chanel, Deerpark and back (30km), at a rate of $1…"
click at [571, 321] on input "Amount" at bounding box center [639, 334] width 200 height 27
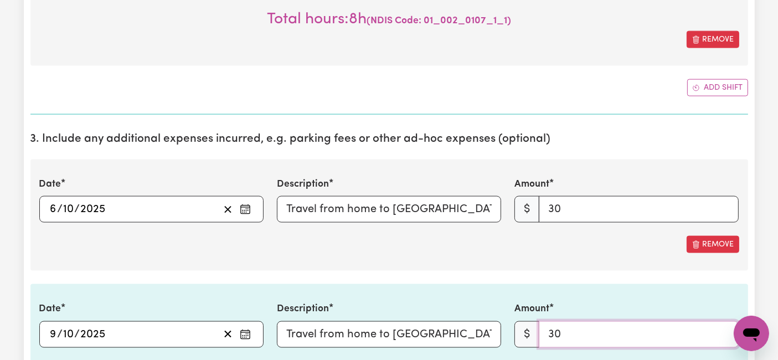
type input "30"
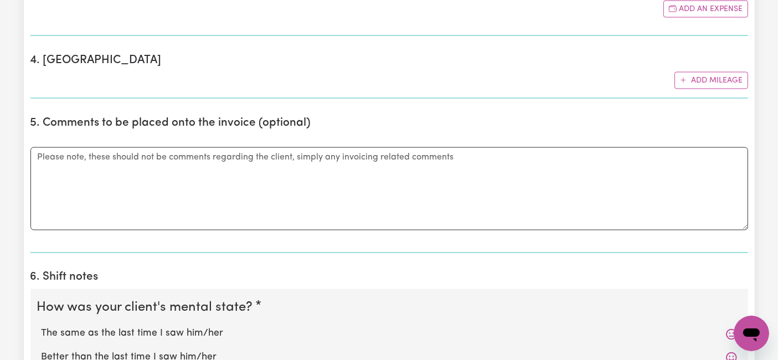
scroll to position [2091, 0]
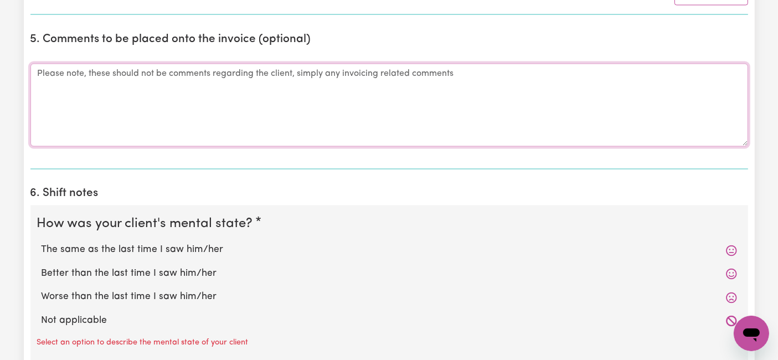
click at [159, 92] on textarea "Comments" at bounding box center [388, 105] width 717 height 83
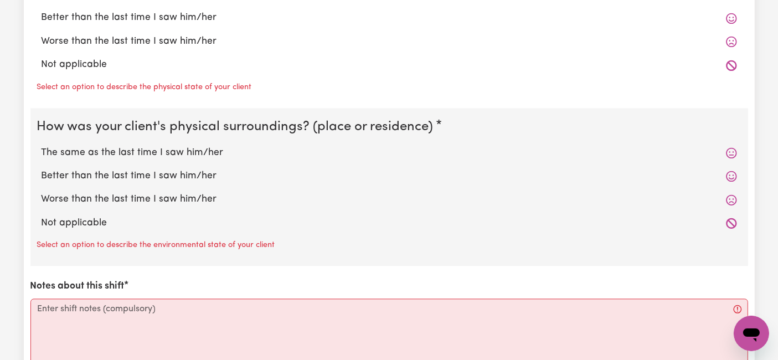
scroll to position [2645, 0]
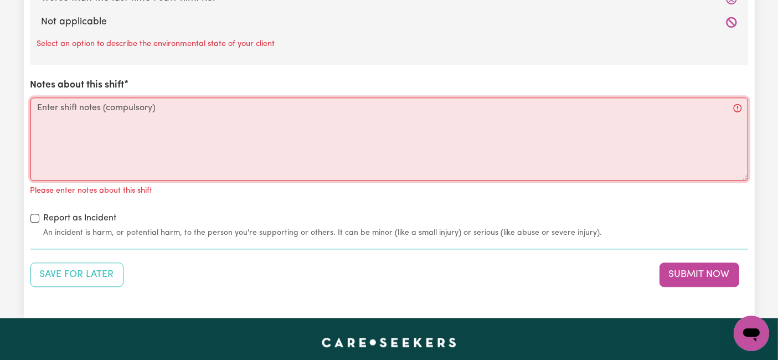
click at [180, 116] on textarea "Notes about this shift" at bounding box center [388, 138] width 717 height 83
paste textarea "Monday 06/10/2025 09:10am: Han woke up and completed personal hygiene. 09:40am:…"
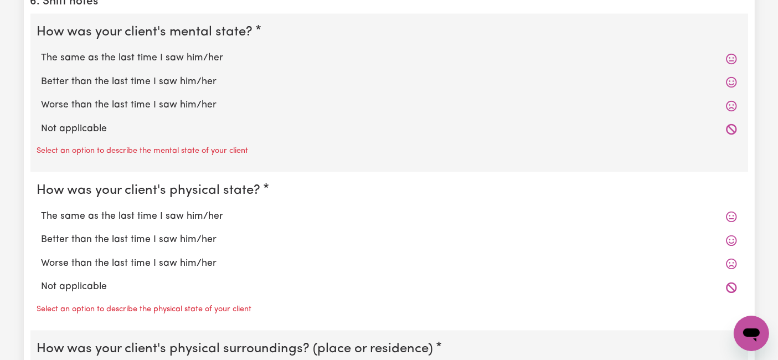
scroll to position [2152, 0]
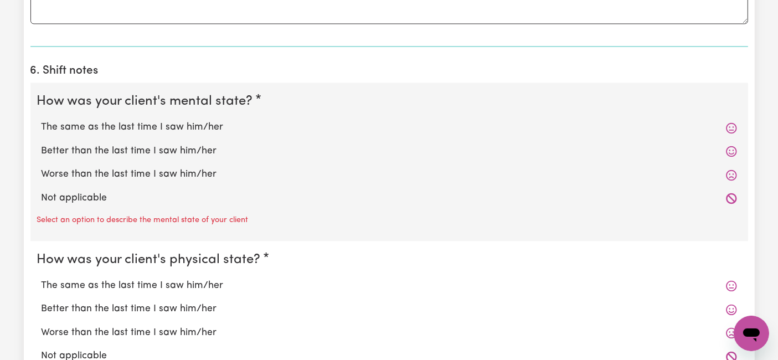
type textarea "Monday 06/10/2025 09:10am: Han woke up and completed personal hygiene. 09:40am:…"
click at [109, 120] on label "The same as the last time I saw him/her" at bounding box center [389, 127] width 695 height 14
click at [42, 120] on input "The same as the last time I saw him/her" at bounding box center [41, 120] width 1 height 1
radio input "true"
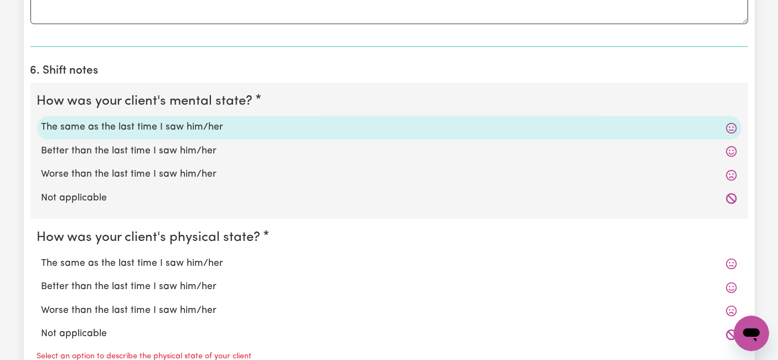
scroll to position [2276, 0]
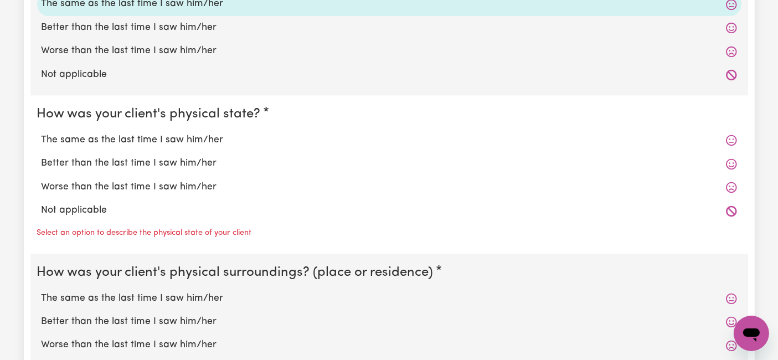
click at [106, 44] on label "Worse than the last time I saw him/her" at bounding box center [389, 51] width 695 height 14
click at [42, 43] on input "Worse than the last time I saw him/her" at bounding box center [41, 43] width 1 height 1
radio input "true"
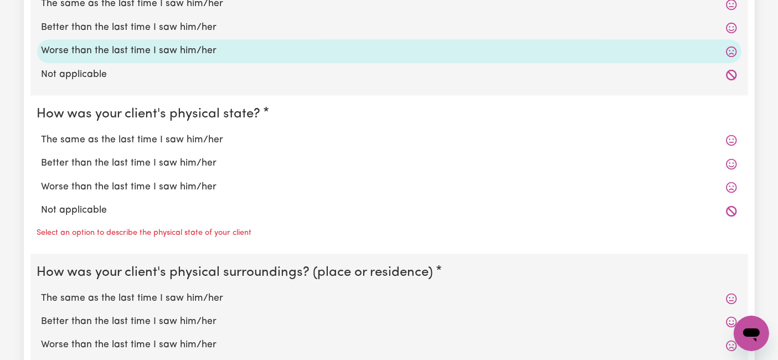
click at [117, 133] on label "The same as the last time I saw him/her" at bounding box center [389, 140] width 695 height 14
click at [42, 132] on input "The same as the last time I saw him/her" at bounding box center [41, 132] width 1 height 1
radio input "true"
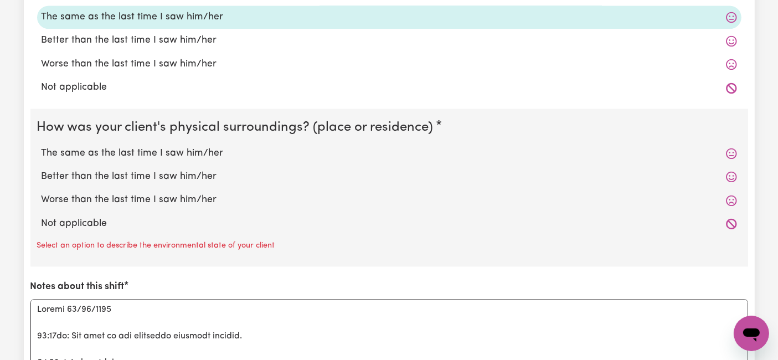
click at [118, 146] on label "The same as the last time I saw him/her" at bounding box center [389, 153] width 695 height 14
click at [42, 146] on input "The same as the last time I saw him/her" at bounding box center [41, 146] width 1 height 1
radio input "true"
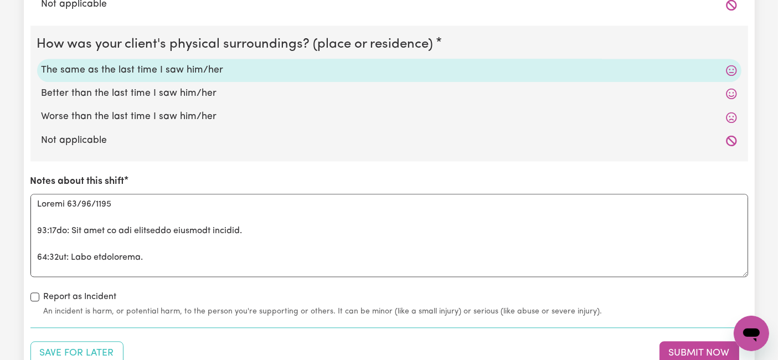
scroll to position [2583, 0]
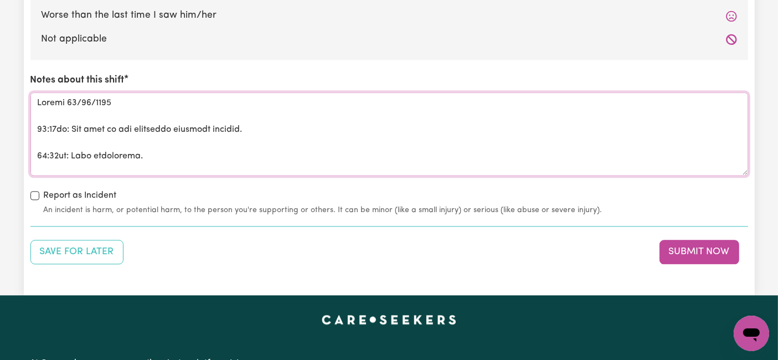
click at [90, 102] on textarea "Notes about this shift" at bounding box center [388, 133] width 717 height 83
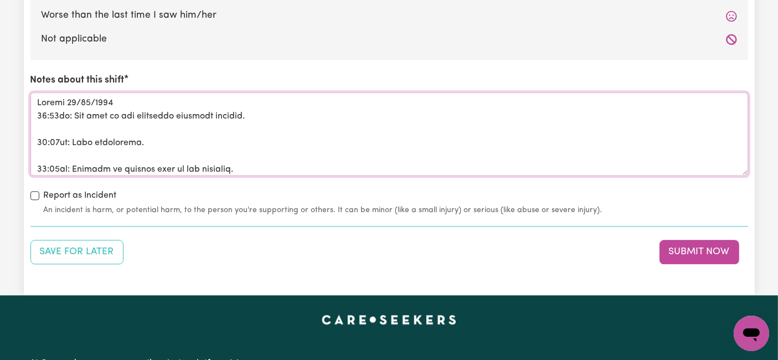
click at [87, 111] on textarea "Notes about this shift" at bounding box center [388, 133] width 717 height 83
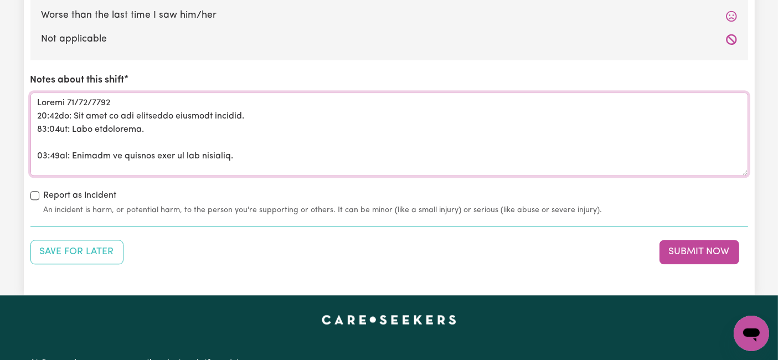
drag, startPoint x: 82, startPoint y: 119, endPoint x: 84, endPoint y: 113, distance: 5.8
click at [84, 117] on textarea "Notes about this shift" at bounding box center [388, 133] width 717 height 83
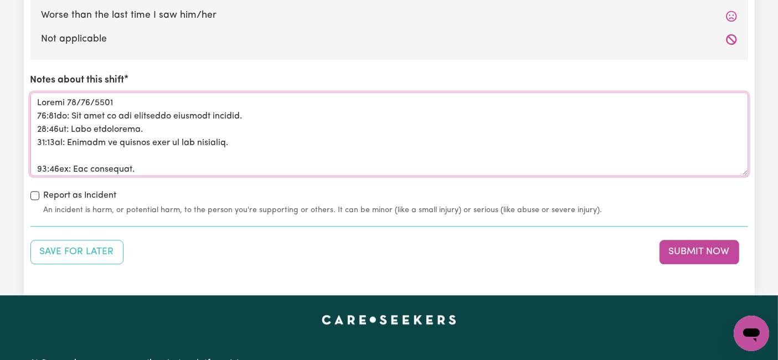
click at [82, 118] on textarea "Notes about this shift" at bounding box center [388, 133] width 717 height 83
click at [80, 137] on textarea "Notes about this shift" at bounding box center [388, 133] width 717 height 83
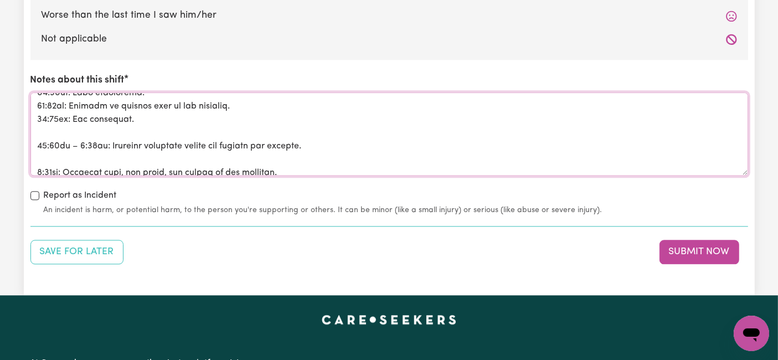
scroll to position [61, 0]
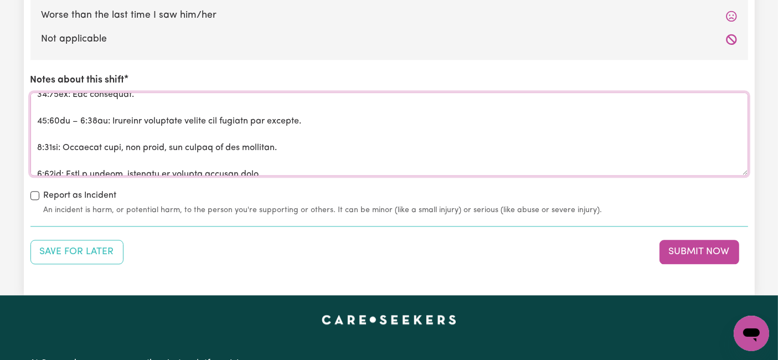
click at [100, 94] on textarea "Notes about this shift" at bounding box center [388, 133] width 717 height 83
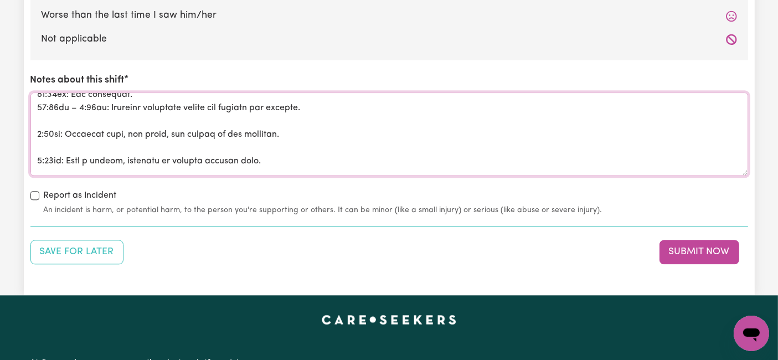
click at [86, 103] on textarea "Notes about this shift" at bounding box center [388, 133] width 717 height 83
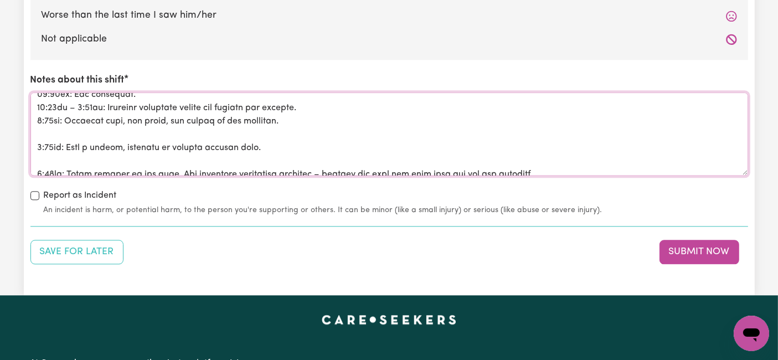
click at [63, 110] on textarea "Notes about this shift" at bounding box center [388, 133] width 717 height 83
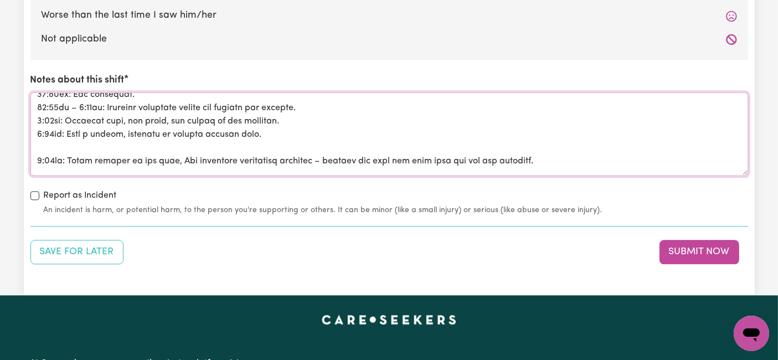
click at [59, 127] on textarea "Notes about this shift" at bounding box center [388, 133] width 717 height 83
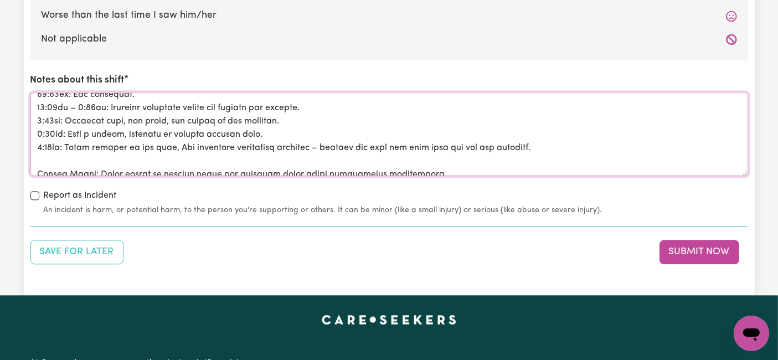
click at [64, 142] on textarea "Notes about this shift" at bounding box center [388, 133] width 717 height 83
click at [552, 133] on textarea "Notes about this shift" at bounding box center [388, 133] width 717 height 83
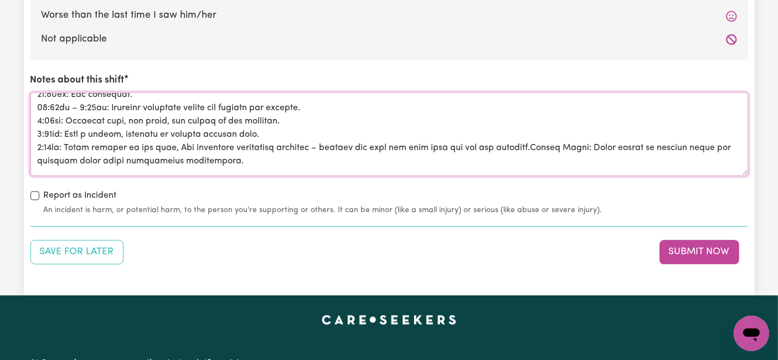
drag, startPoint x: 531, startPoint y: 128, endPoint x: 587, endPoint y: 124, distance: 55.5
click at [587, 124] on textarea "Notes about this shift" at bounding box center [388, 133] width 717 height 83
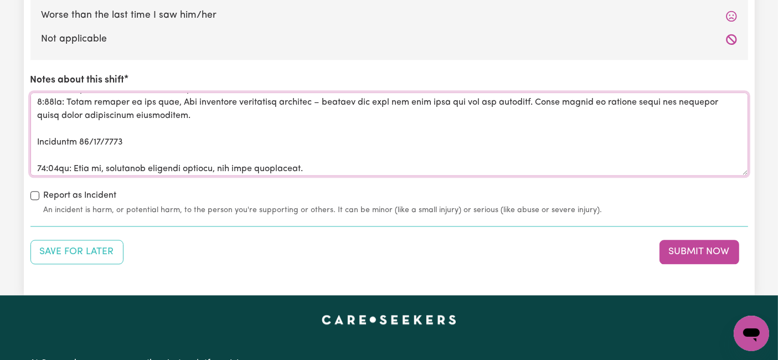
scroll to position [123, 0]
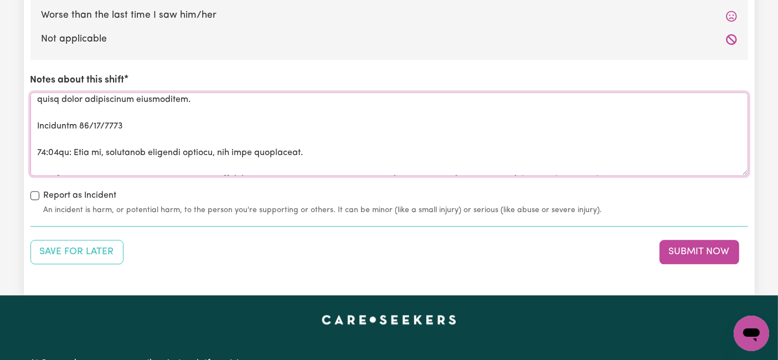
click at [90, 119] on textarea "Notes about this shift" at bounding box center [388, 133] width 717 height 83
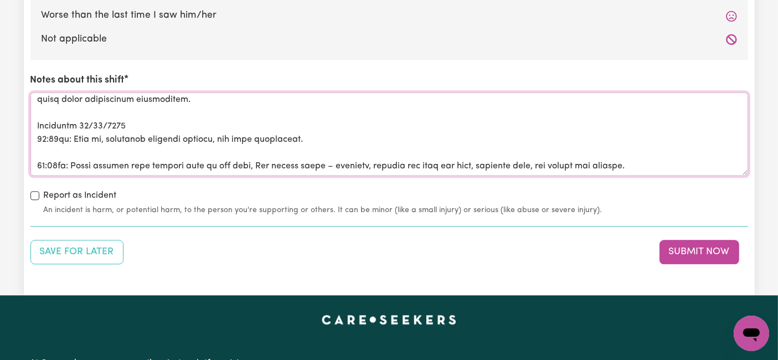
click at [86, 134] on textarea "Notes about this shift" at bounding box center [388, 133] width 717 height 83
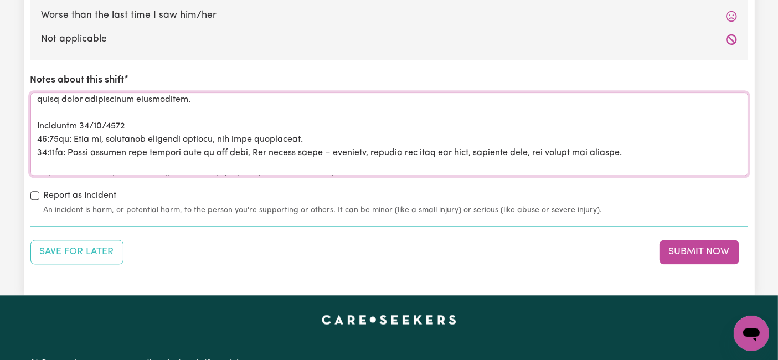
click at [85, 142] on textarea "Notes about this shift" at bounding box center [388, 133] width 717 height 83
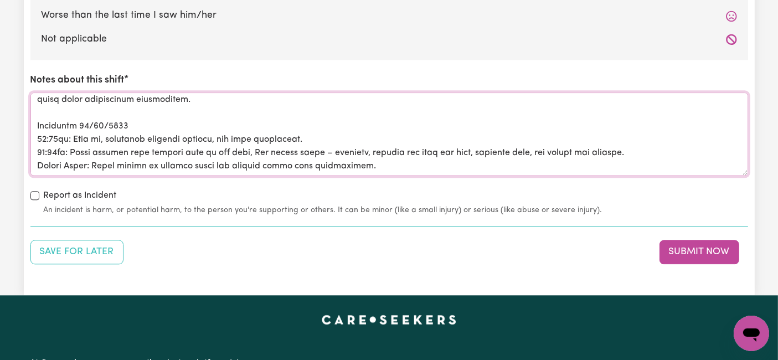
click at [658, 130] on textarea "Notes about this shift" at bounding box center [388, 133] width 717 height 83
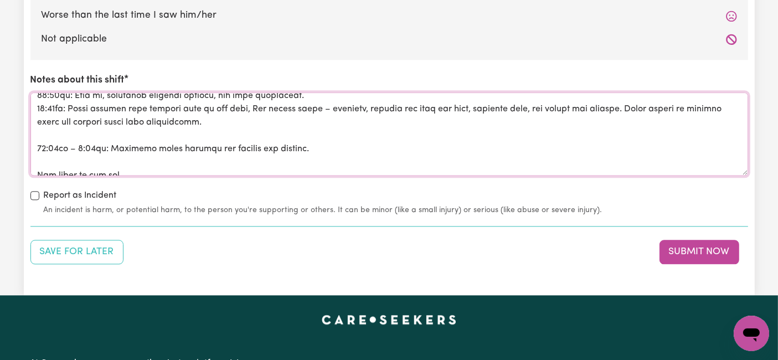
scroll to position [184, 0]
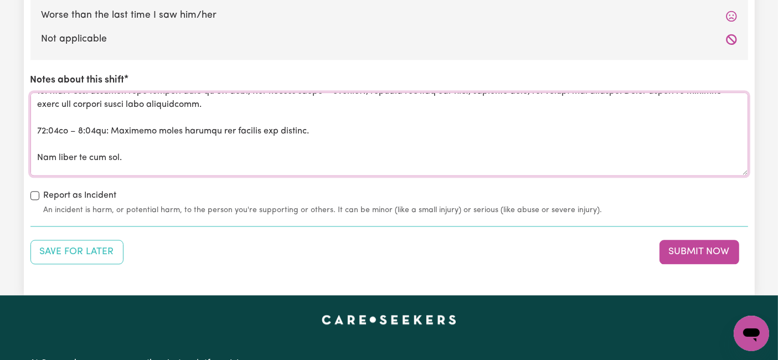
click at [191, 100] on textarea "Notes about this shift" at bounding box center [388, 133] width 717 height 83
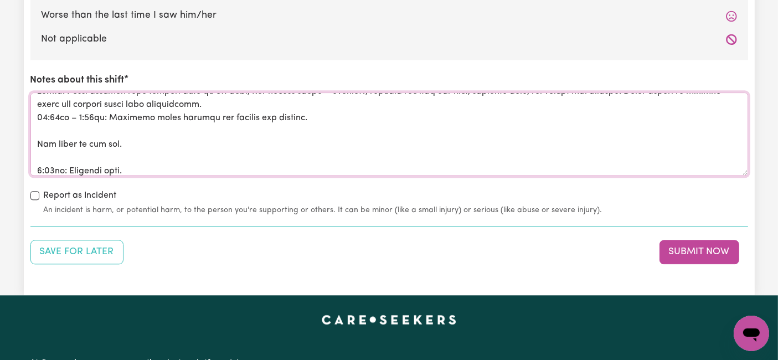
drag, startPoint x: 89, startPoint y: 96, endPoint x: 95, endPoint y: 99, distance: 6.0
click at [90, 95] on textarea "Notes about this shift" at bounding box center [388, 133] width 717 height 83
click at [87, 110] on textarea "Notes about this shift" at bounding box center [388, 133] width 717 height 83
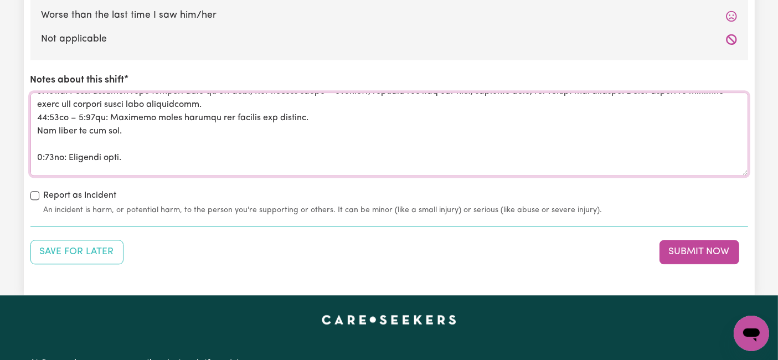
click at [96, 117] on textarea "Notes about this shift" at bounding box center [388, 133] width 717 height 83
click at [66, 144] on textarea "Notes about this shift" at bounding box center [388, 133] width 717 height 83
click at [105, 112] on textarea "Notes about this shift" at bounding box center [388, 133] width 717 height 83
click at [178, 107] on textarea "Notes about this shift" at bounding box center [388, 133] width 717 height 83
click at [119, 126] on textarea "Notes about this shift" at bounding box center [388, 133] width 717 height 83
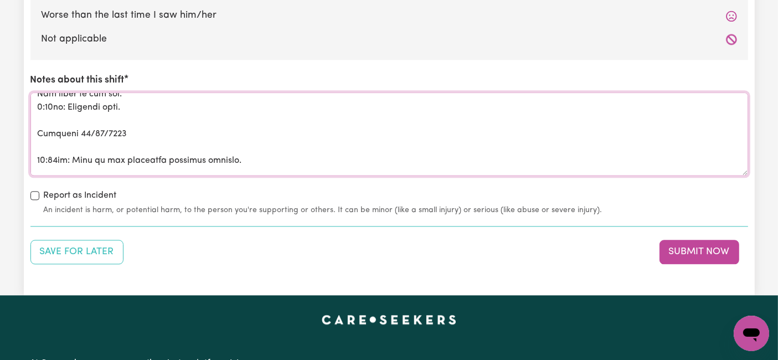
scroll to position [246, 0]
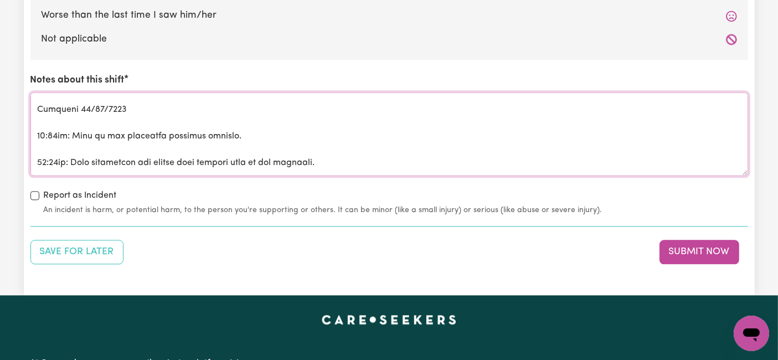
click at [102, 102] on textarea "Notes about this shift" at bounding box center [388, 133] width 717 height 83
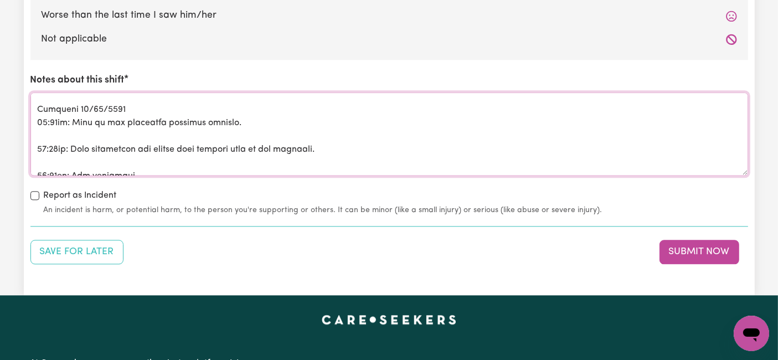
click at [90, 118] on textarea "Notes about this shift" at bounding box center [388, 133] width 717 height 83
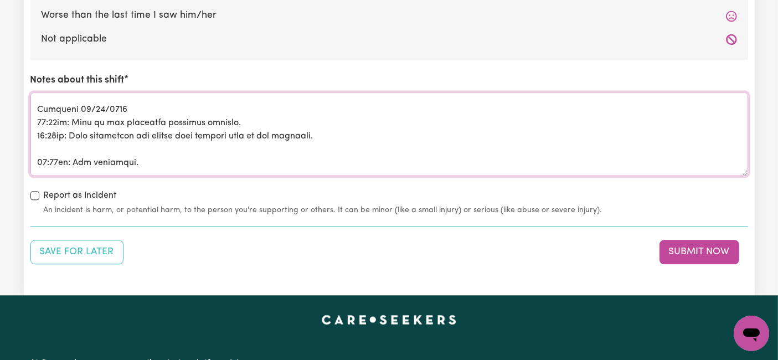
click at [82, 136] on textarea "Notes about this shift" at bounding box center [388, 133] width 717 height 83
click at [78, 135] on textarea "Notes about this shift" at bounding box center [388, 133] width 717 height 83
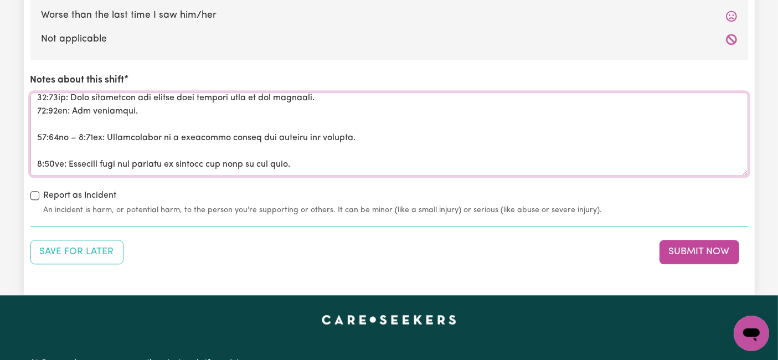
scroll to position [307, 0]
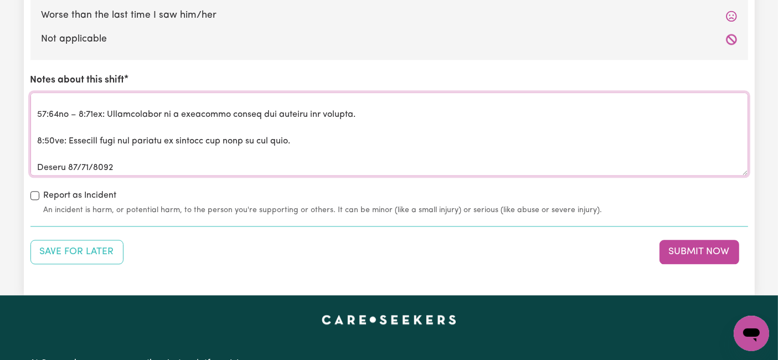
click at [89, 92] on textarea "Notes about this shift" at bounding box center [388, 133] width 717 height 83
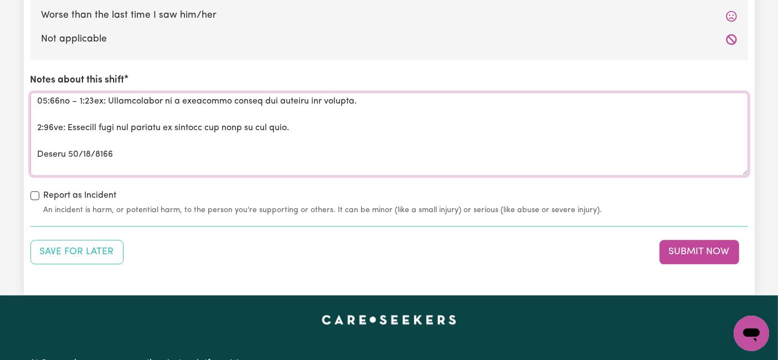
scroll to position [294, 0]
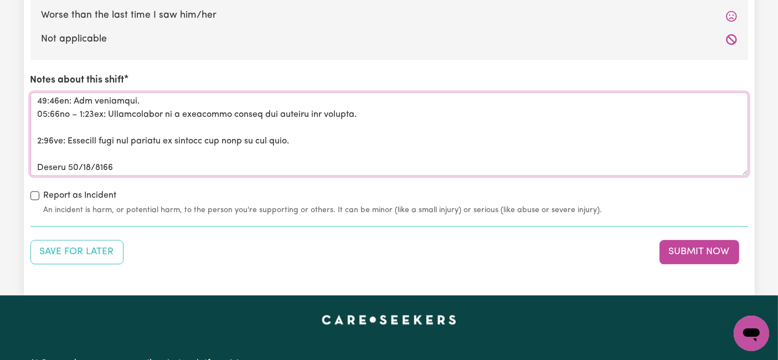
click at [74, 110] on textarea "Notes about this shift" at bounding box center [388, 133] width 717 height 83
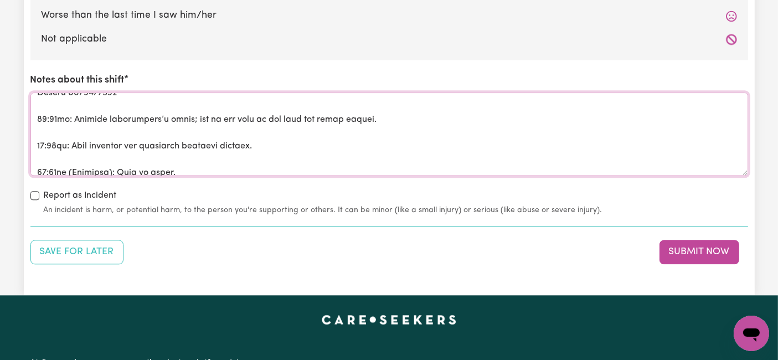
click at [74, 92] on textarea "Notes about this shift" at bounding box center [388, 133] width 717 height 83
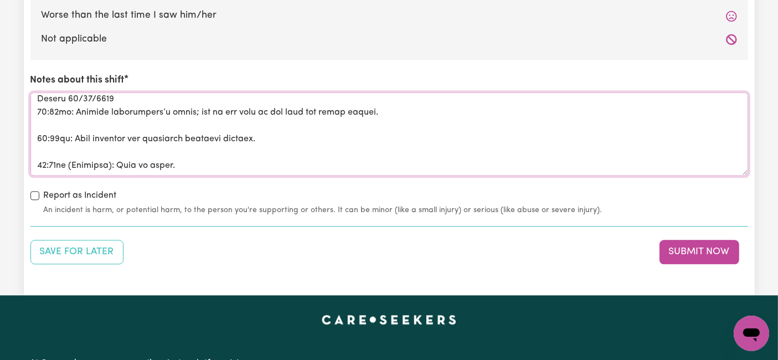
click at [67, 104] on textarea "Notes about this shift" at bounding box center [388, 133] width 717 height 83
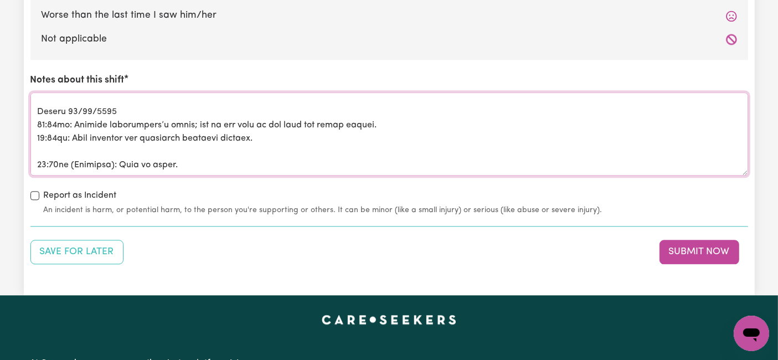
scroll to position [336, 0]
click at [61, 124] on textarea "Notes about this shift" at bounding box center [388, 133] width 717 height 83
click at [69, 130] on textarea "Notes about this shift" at bounding box center [388, 133] width 717 height 83
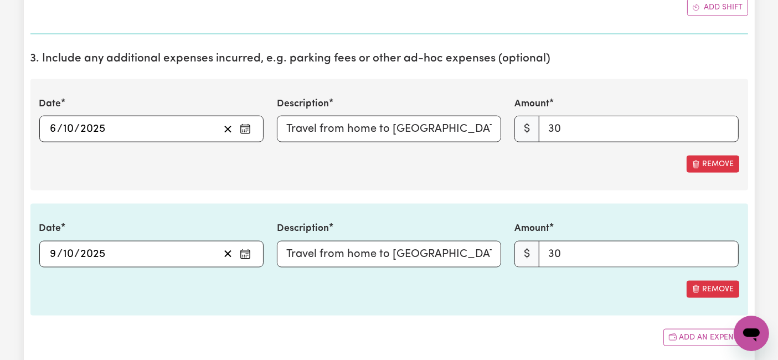
scroll to position [1599, 0]
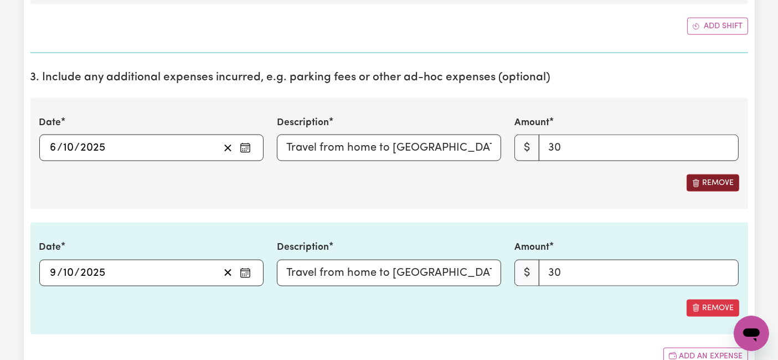
type textarea "Monday 06/10/2025 09:10am: Han woke up and completed personal hygiene. 09:40am:…"
click at [713, 174] on button "Remove" at bounding box center [712, 182] width 53 height 17
type input "2025-10-09"
type input "9"
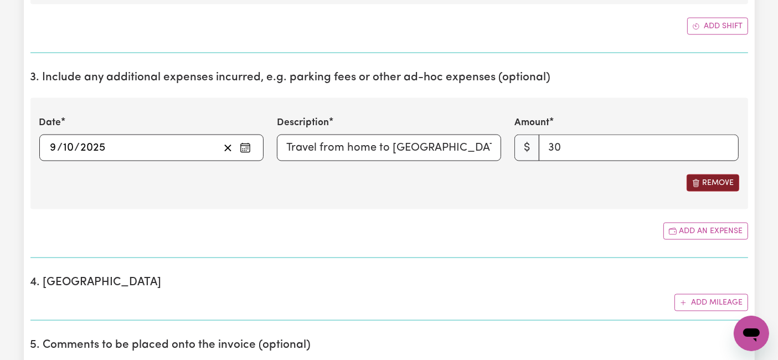
click at [713, 174] on button "Remove" at bounding box center [712, 182] width 53 height 17
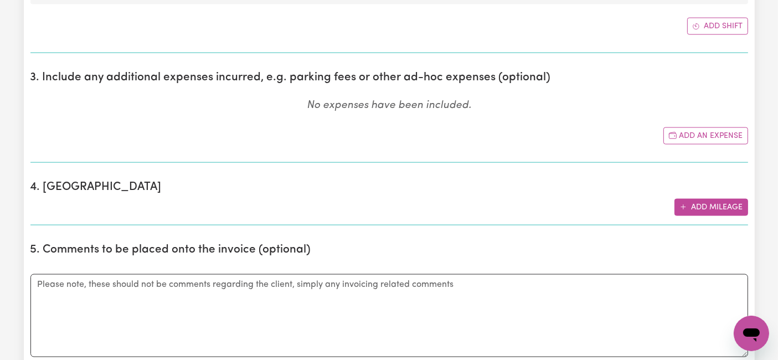
click at [701, 199] on button "Add mileage" at bounding box center [711, 207] width 74 height 17
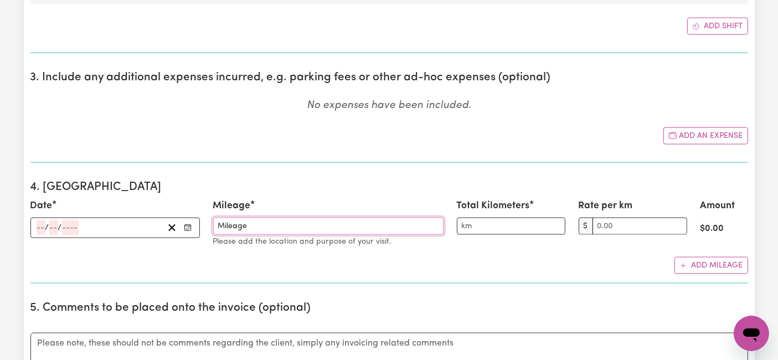
click at [316, 218] on input "Mileage" at bounding box center [328, 226] width 230 height 17
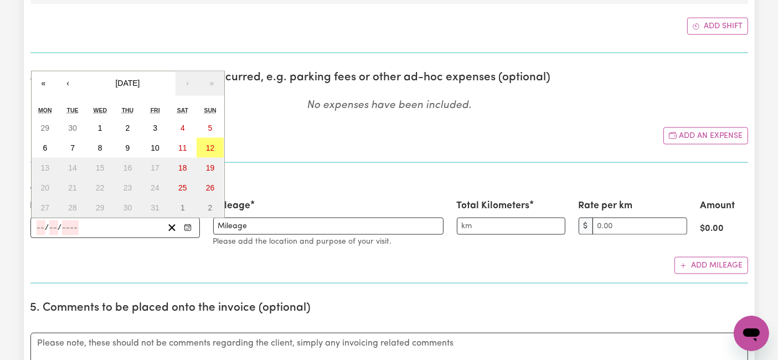
click at [41, 220] on input "number" at bounding box center [41, 227] width 9 height 15
click at [43, 143] on abbr "6" at bounding box center [45, 147] width 4 height 9
type input "2025-10-06"
type input "6"
type input "10"
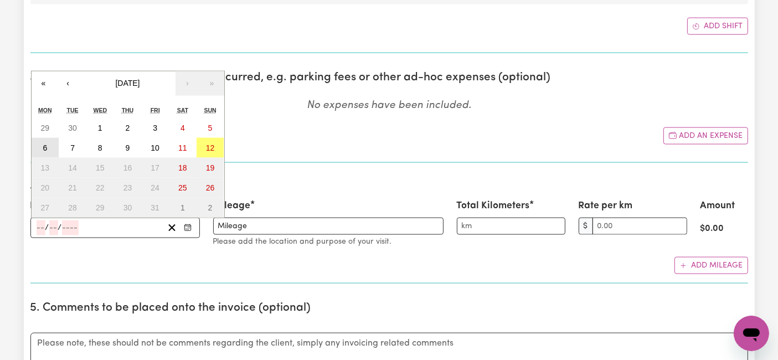
type input "2025"
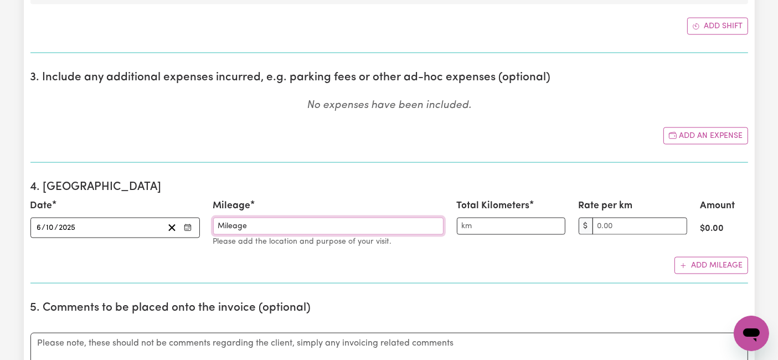
click at [268, 218] on input "Mileage" at bounding box center [328, 226] width 230 height 17
paste input "Monday 06/10/2025 09:10am: Han woke up and completed personal hygiene. 09:40am:…"
type input "Mileage Monday 06/10/2025 09:10am: Han woke up and completed personal hygiene. …"
click at [355, 218] on input "Mileage" at bounding box center [328, 226] width 230 height 17
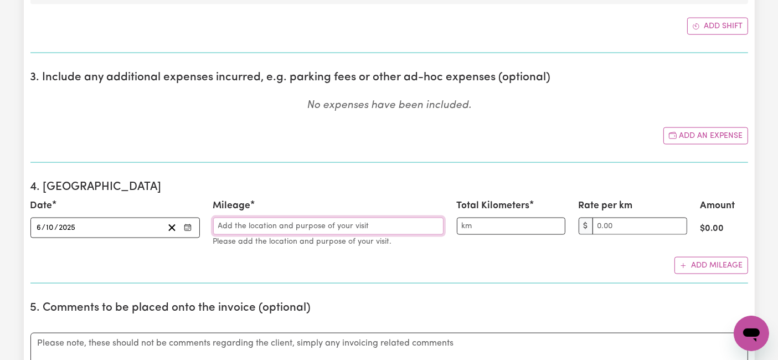
paste input "Travel from home to St. Peter Chanel, Deerpark and back (30km), at a rate of $1…"
type input "Travel from home to St. Peter Chanel, Deerpark and back (30km), at a rate of $1…"
click at [485, 218] on input "Total Kilometers" at bounding box center [511, 226] width 109 height 17
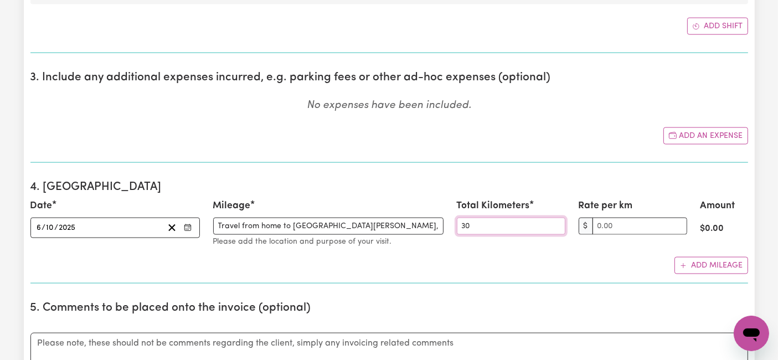
type input "30"
type input "1.00"
click at [719, 257] on button "Add mileage" at bounding box center [711, 265] width 74 height 17
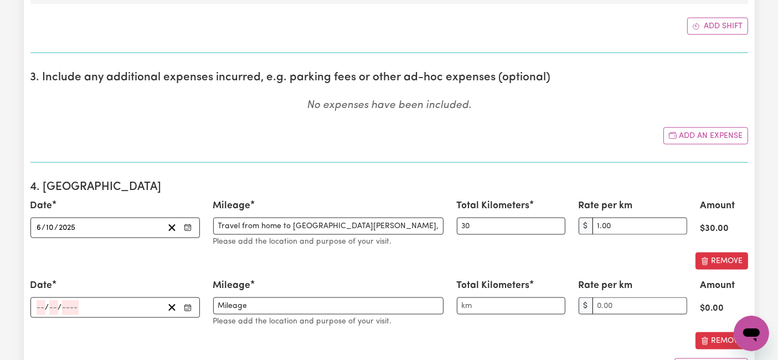
click at [40, 300] on input "number" at bounding box center [41, 307] width 9 height 15
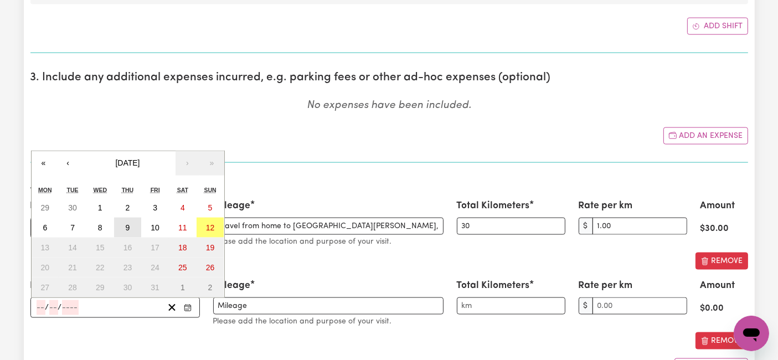
click at [138, 218] on button "9" at bounding box center [128, 228] width 28 height 20
type input "2025-10-09"
type input "9"
type input "10"
type input "2025"
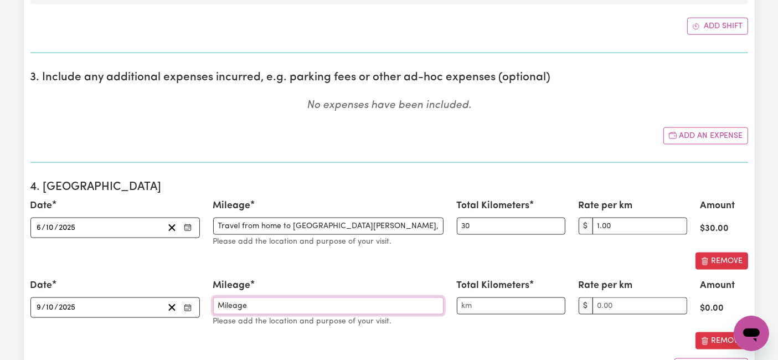
click at [237, 297] on input "Mileage" at bounding box center [328, 305] width 230 height 17
click at [240, 297] on input "Mileage" at bounding box center [328, 305] width 230 height 17
paste input "Travel from home to St. Peter Chanel, Deerpark and back (30km), at a rate of $1…"
type input "MileaTravel from home to St. Peter Chanel, Deerpark and back (30km), at a rate …"
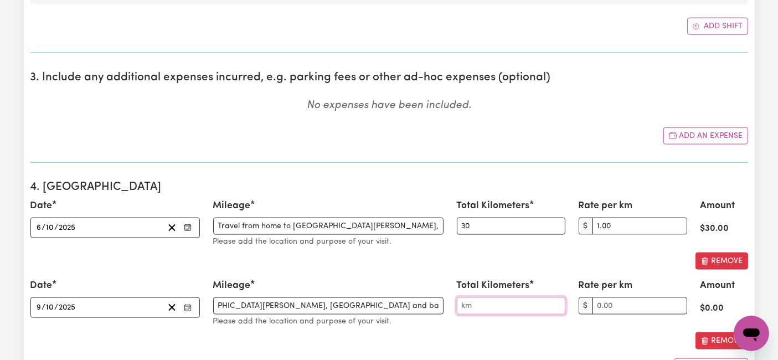
click at [498, 297] on input "Total Kilometers" at bounding box center [511, 305] width 109 height 17
type input "30"
click at [624, 297] on input "Rate per km" at bounding box center [639, 305] width 95 height 17
type input "1.00"
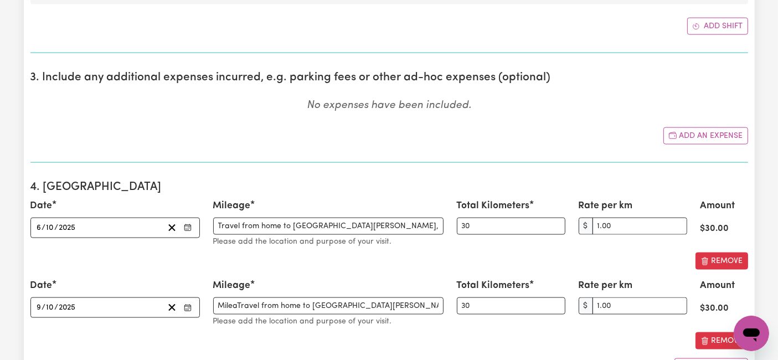
click at [621, 332] on div "Remove" at bounding box center [388, 340] width 717 height 17
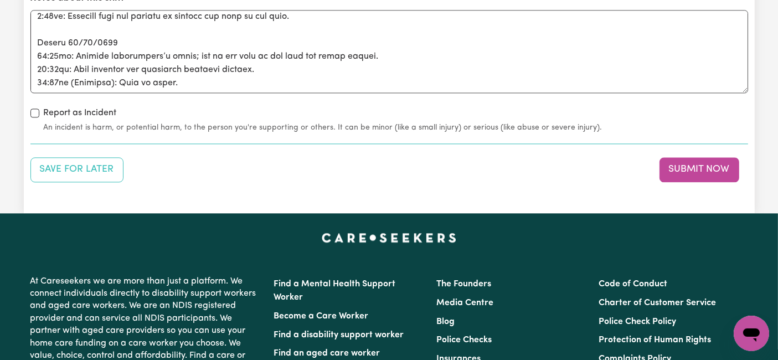
scroll to position [2645, 0]
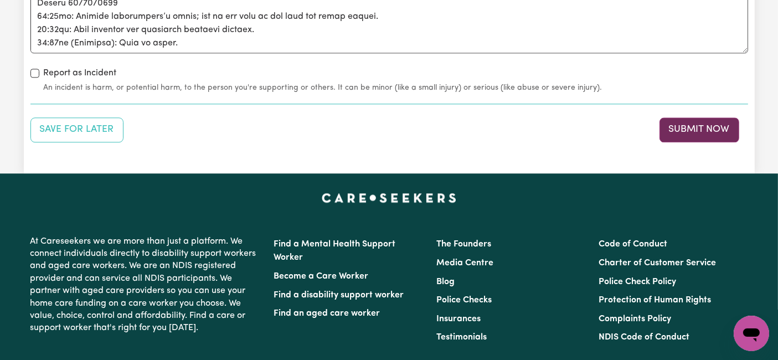
click at [703, 117] on button "Submit Now" at bounding box center [699, 129] width 80 height 24
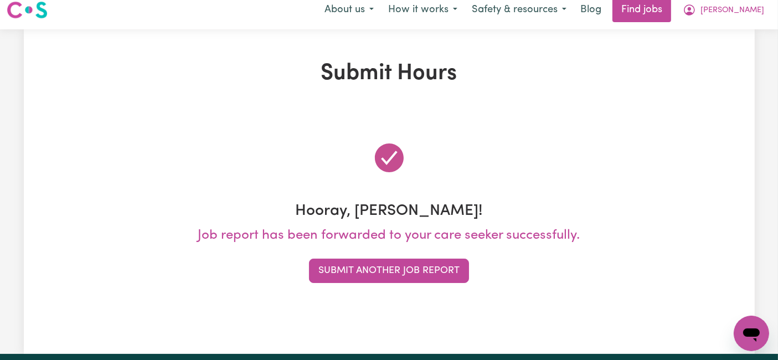
scroll to position [0, 0]
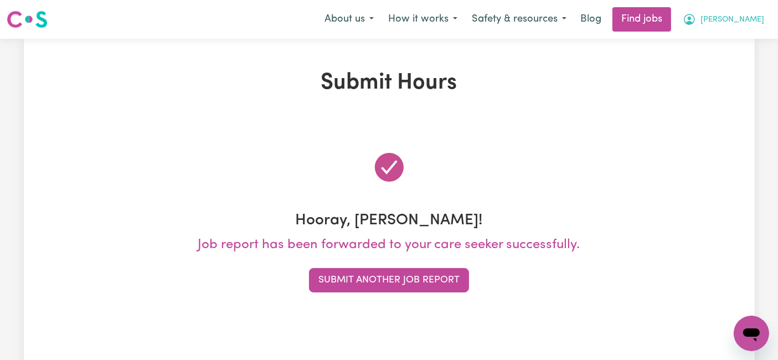
click at [730, 22] on button "[PERSON_NAME]" at bounding box center [723, 19] width 96 height 23
click at [721, 63] on link "My Dashboard" at bounding box center [726, 63] width 87 height 21
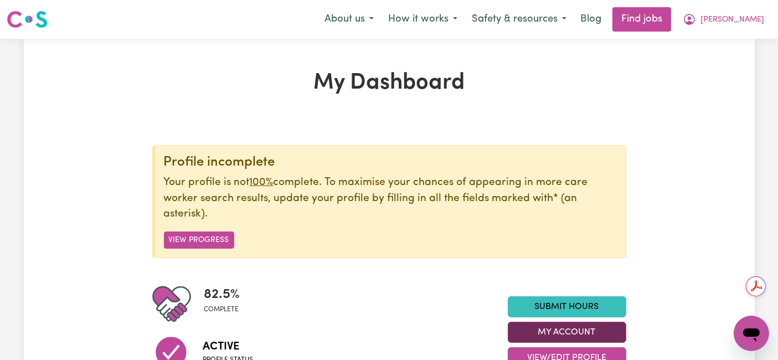
click at [583, 322] on button "My Account" at bounding box center [567, 332] width 118 height 21
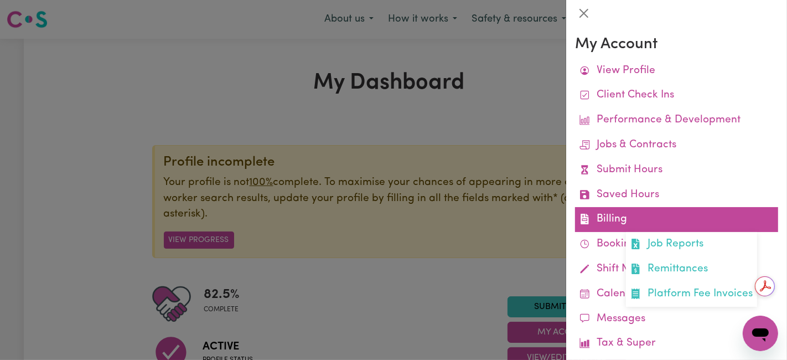
click at [636, 209] on link "Billing Job Reports Remittances Platform Fee Invoices" at bounding box center [676, 219] width 203 height 25
